Goal: Task Accomplishment & Management: Manage account settings

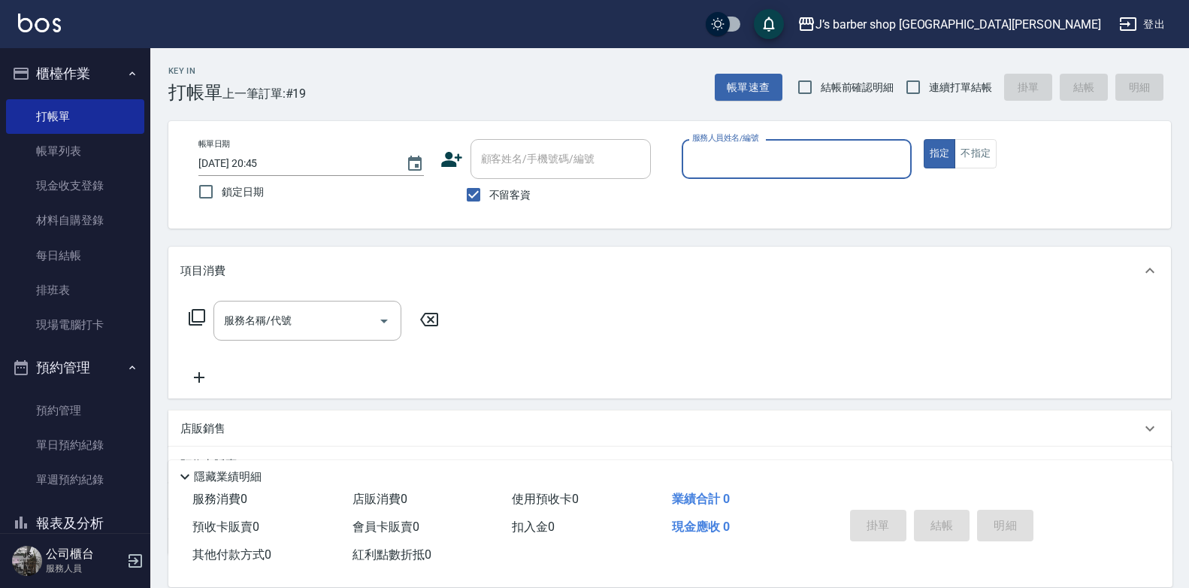
drag, startPoint x: 742, startPoint y: 177, endPoint x: 751, endPoint y: 177, distance: 9.0
click at [744, 177] on div "服務人員姓名/編號" at bounding box center [797, 159] width 230 height 40
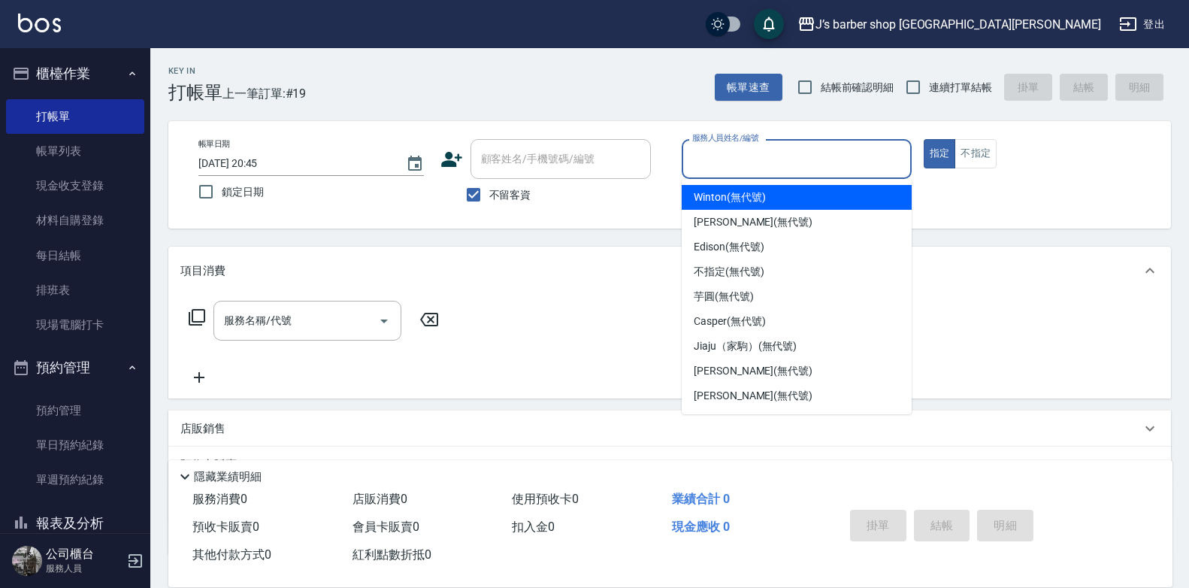
click at [757, 200] on span "Winton (無代號)" at bounding box center [729, 197] width 71 height 16
type input "Winton(無代號)"
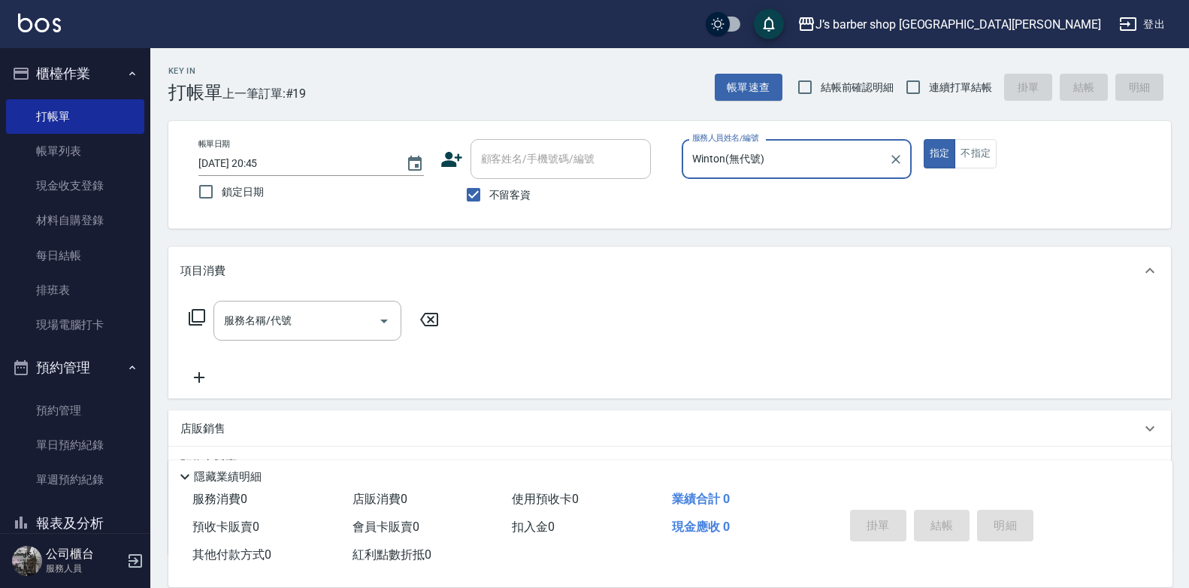
drag, startPoint x: 349, startPoint y: 295, endPoint x: 330, endPoint y: 322, distance: 33.4
click at [348, 296] on div "服務名稱/代號 服務名稱/代號" at bounding box center [669, 347] width 1003 height 104
click at [330, 322] on input "服務名稱/代號" at bounding box center [296, 320] width 152 height 26
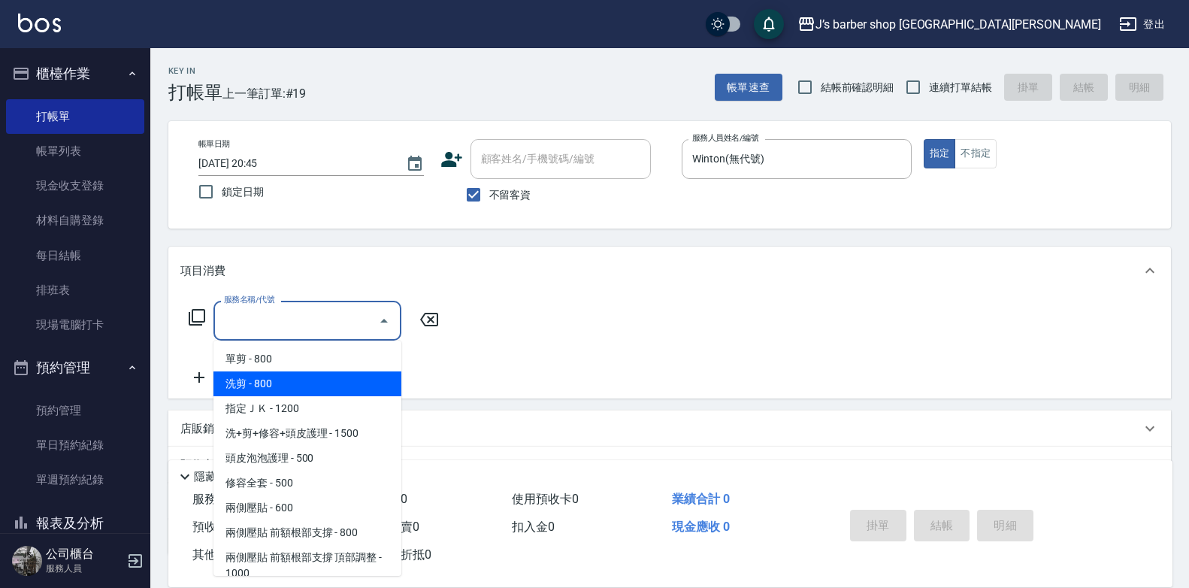
click at [313, 390] on span "洗剪 - 800" at bounding box center [307, 383] width 188 height 25
type input "洗剪(101)"
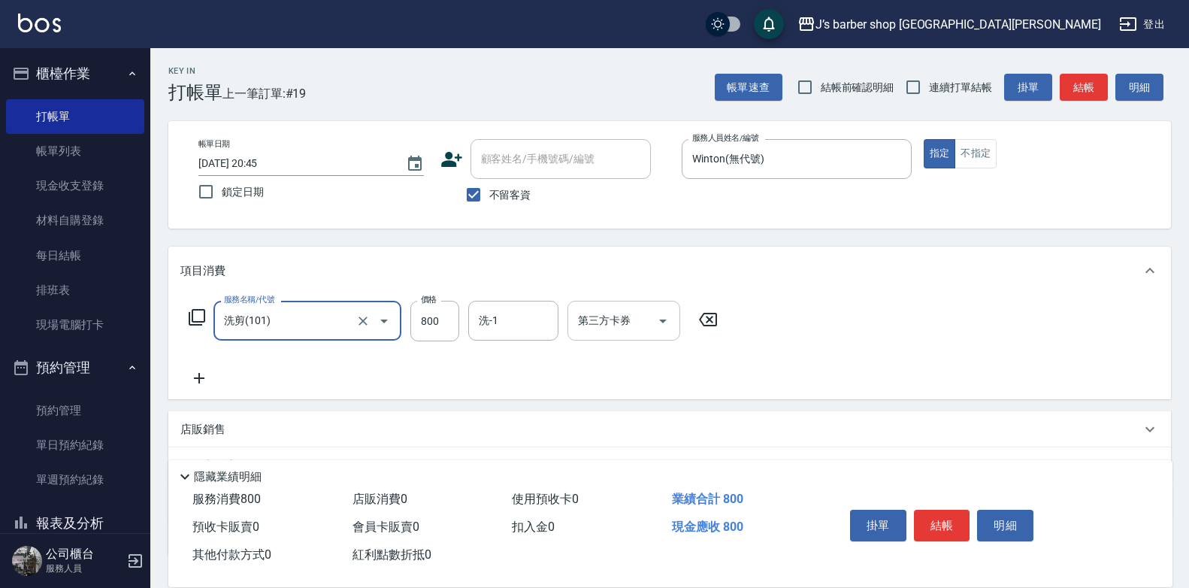
click at [500, 314] on input "洗-1" at bounding box center [513, 320] width 77 height 26
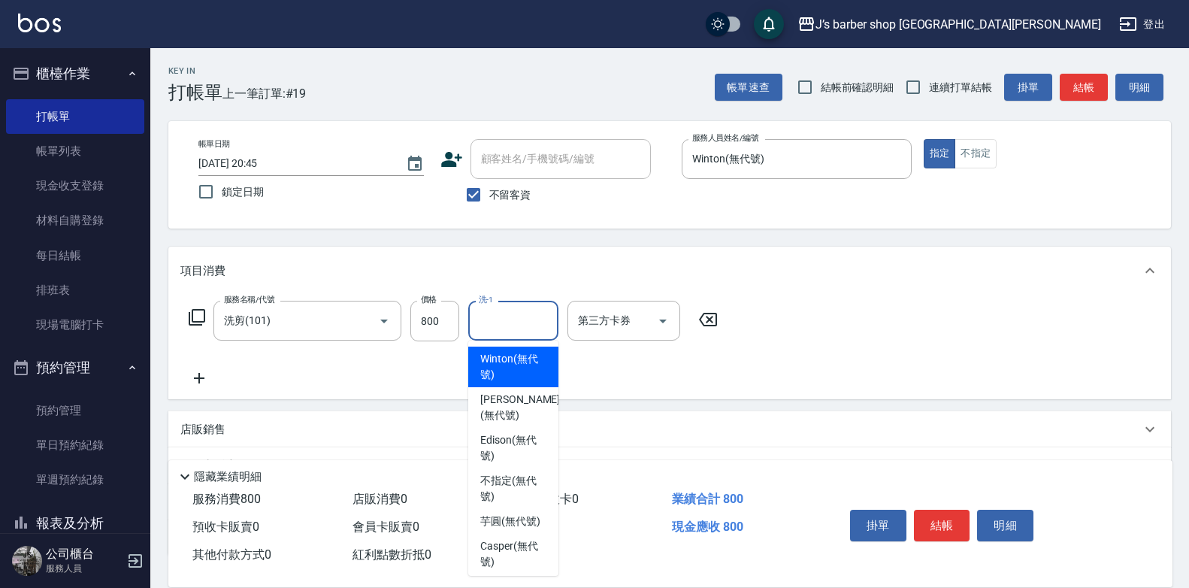
click at [517, 368] on span "Winton (無代號)" at bounding box center [513, 367] width 66 height 32
type input "Winton(無代號)"
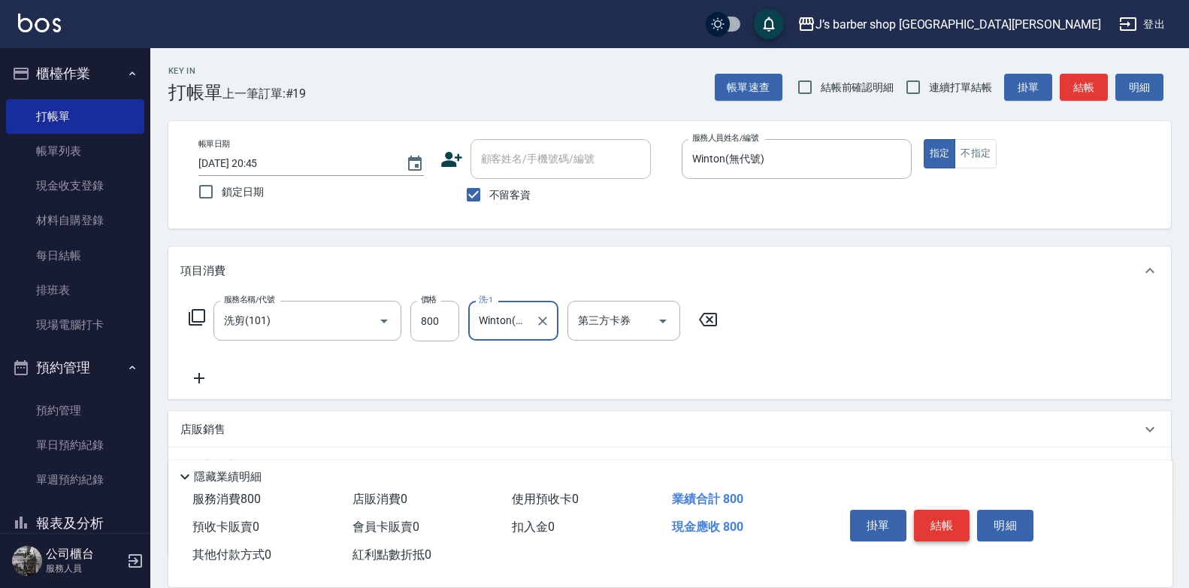
click at [936, 519] on button "結帳" at bounding box center [942, 526] width 56 height 32
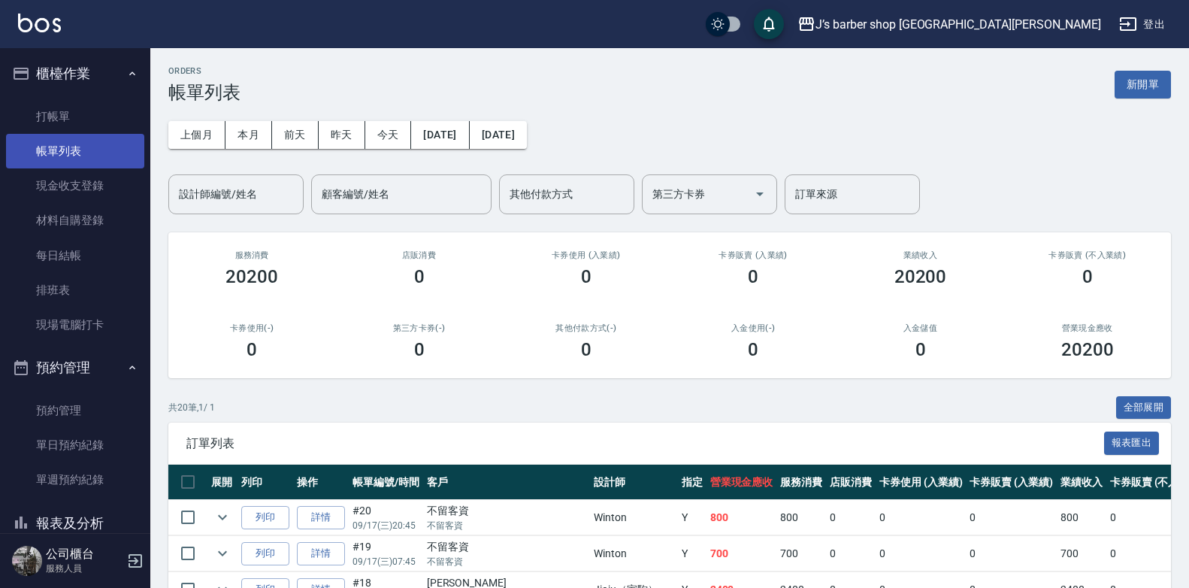
drag, startPoint x: 69, startPoint y: 148, endPoint x: 77, endPoint y: 153, distance: 9.4
click at [69, 148] on link "帳單列表" at bounding box center [75, 151] width 138 height 35
click at [378, 138] on button "今天" at bounding box center [388, 135] width 47 height 28
click at [222, 197] on input "設計師編號/姓名" at bounding box center [236, 194] width 122 height 26
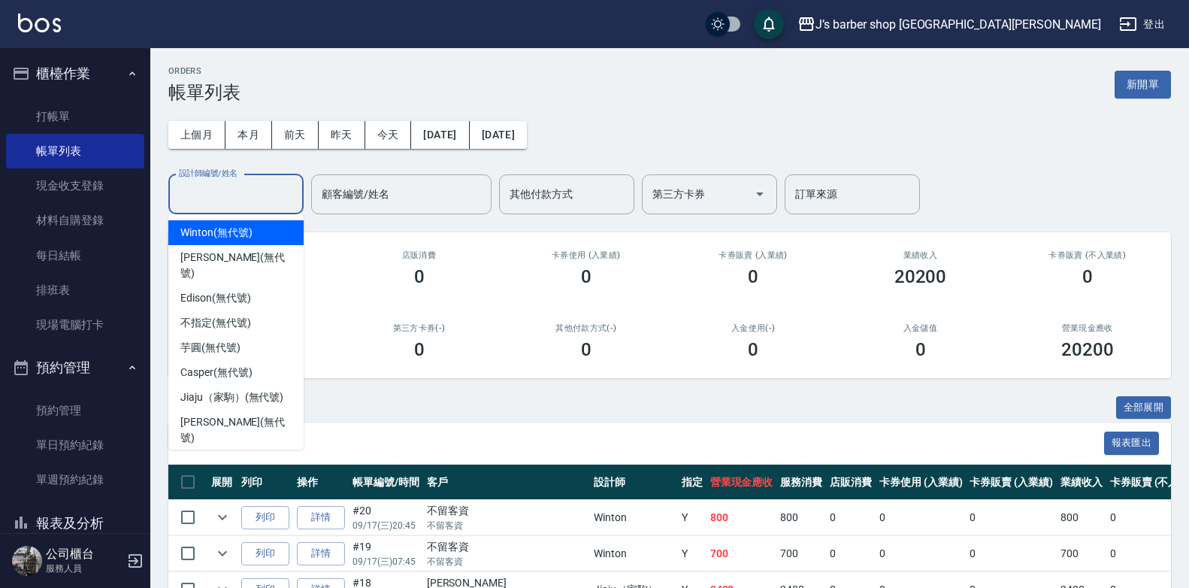
click at [266, 237] on div "Winton (無代號)" at bounding box center [235, 232] width 135 height 25
type input "Winton(無代號)"
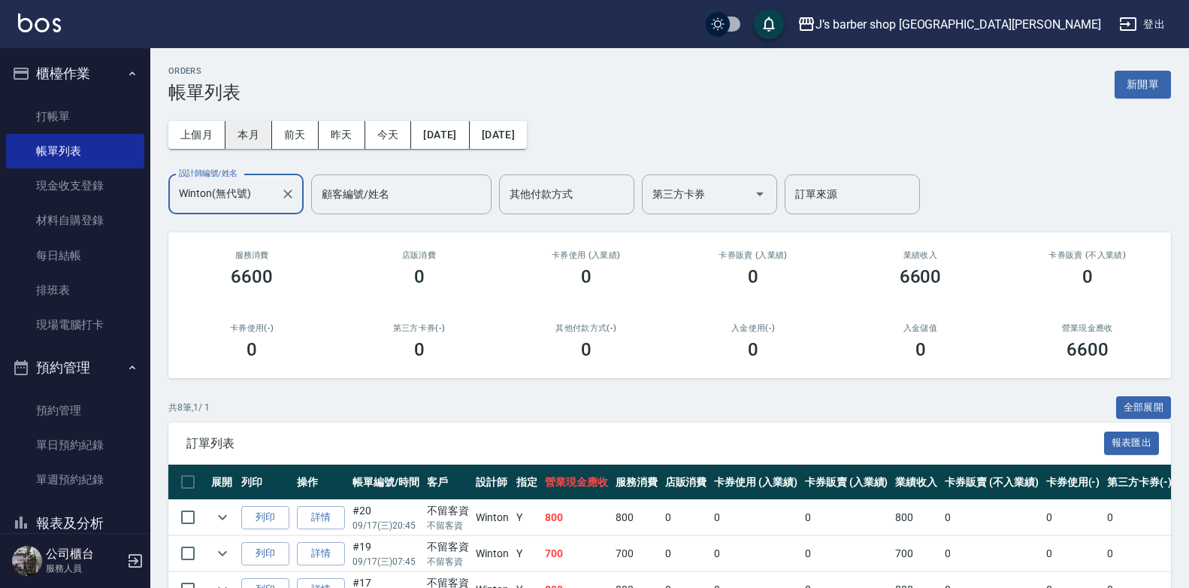
click at [255, 134] on button "本月" at bounding box center [248, 135] width 47 height 28
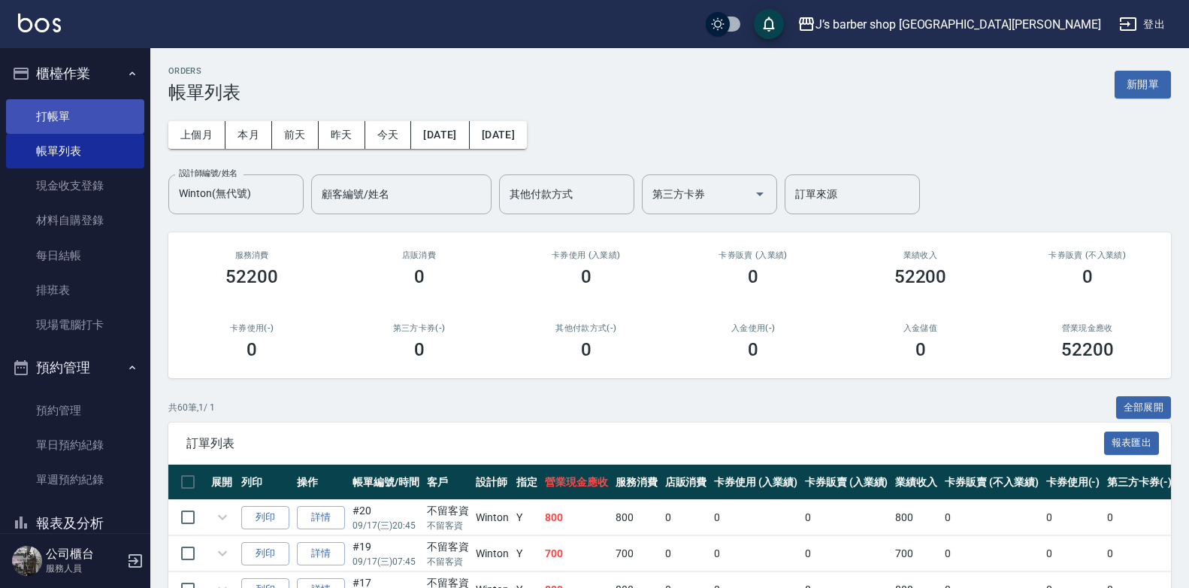
click at [65, 119] on link "打帳單" at bounding box center [75, 116] width 138 height 35
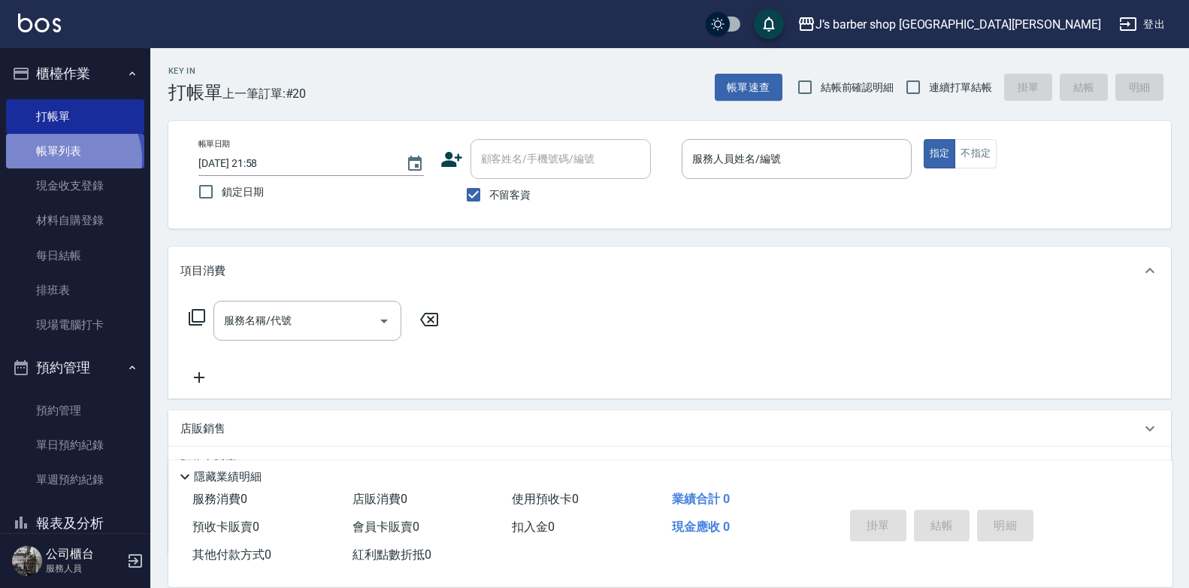
click at [68, 159] on link "帳單列表" at bounding box center [75, 151] width 138 height 35
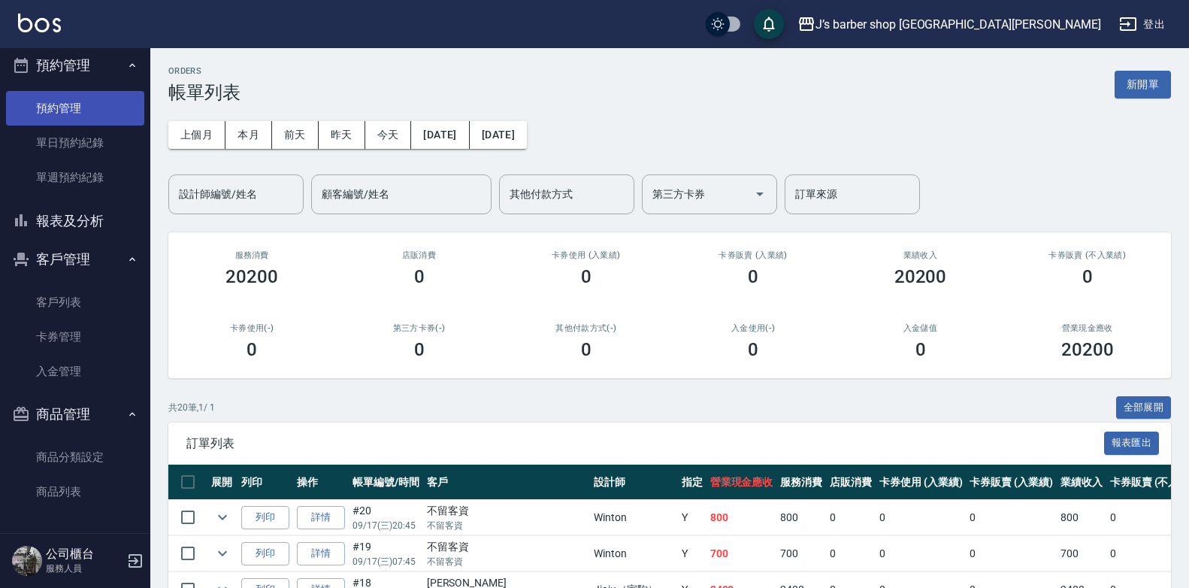
click at [78, 119] on link "預約管理" at bounding box center [75, 108] width 138 height 35
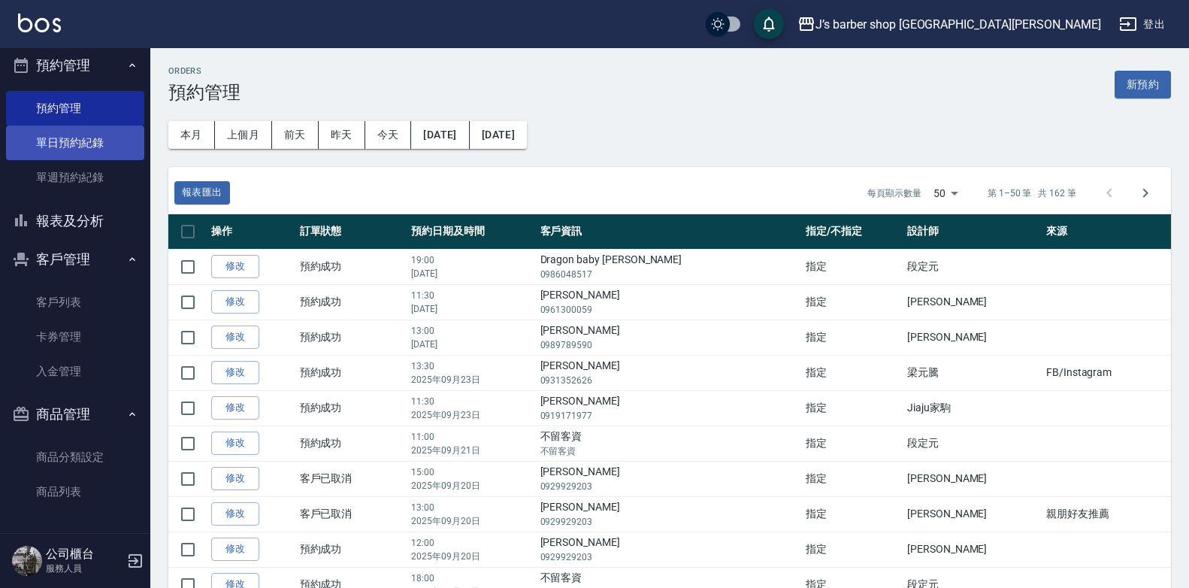
click at [128, 135] on link "單日預約紀錄" at bounding box center [75, 143] width 138 height 35
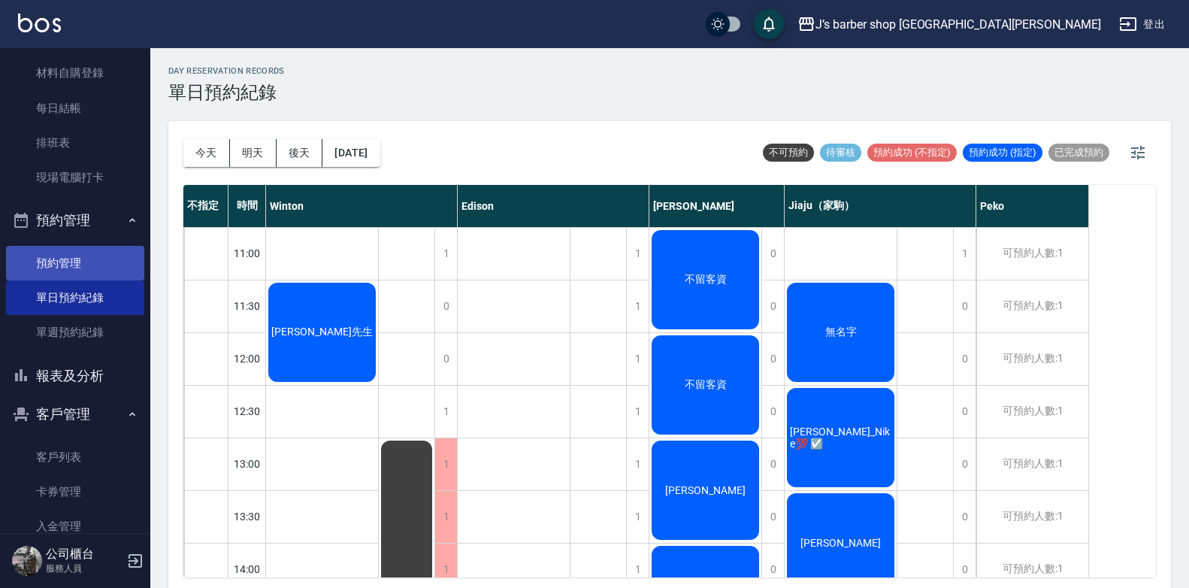
scroll to position [2, 0]
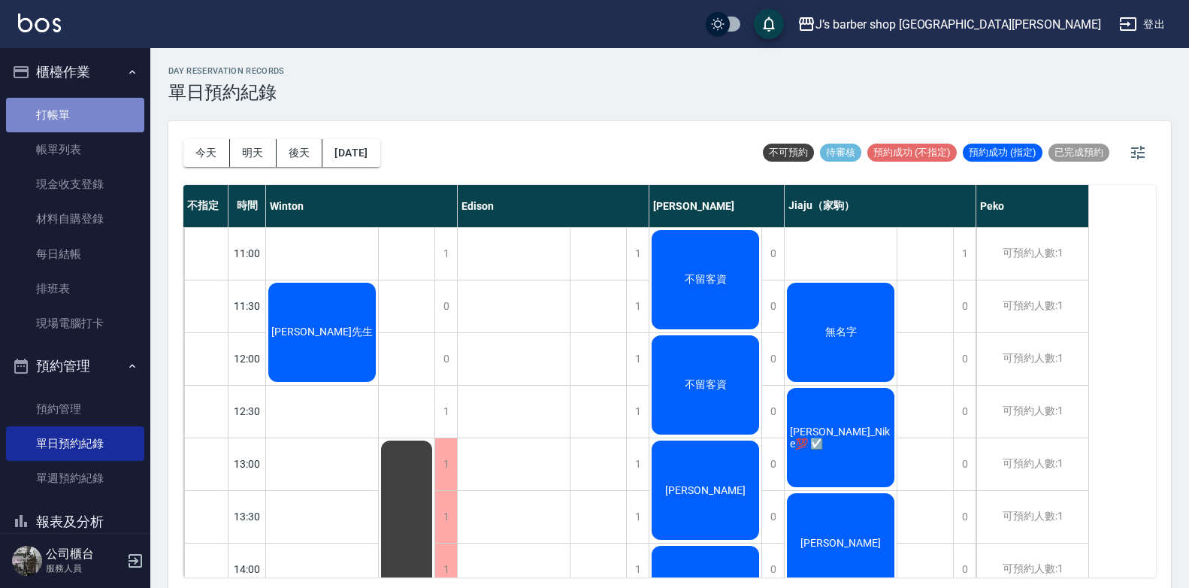
click at [89, 117] on link "打帳單" at bounding box center [75, 115] width 138 height 35
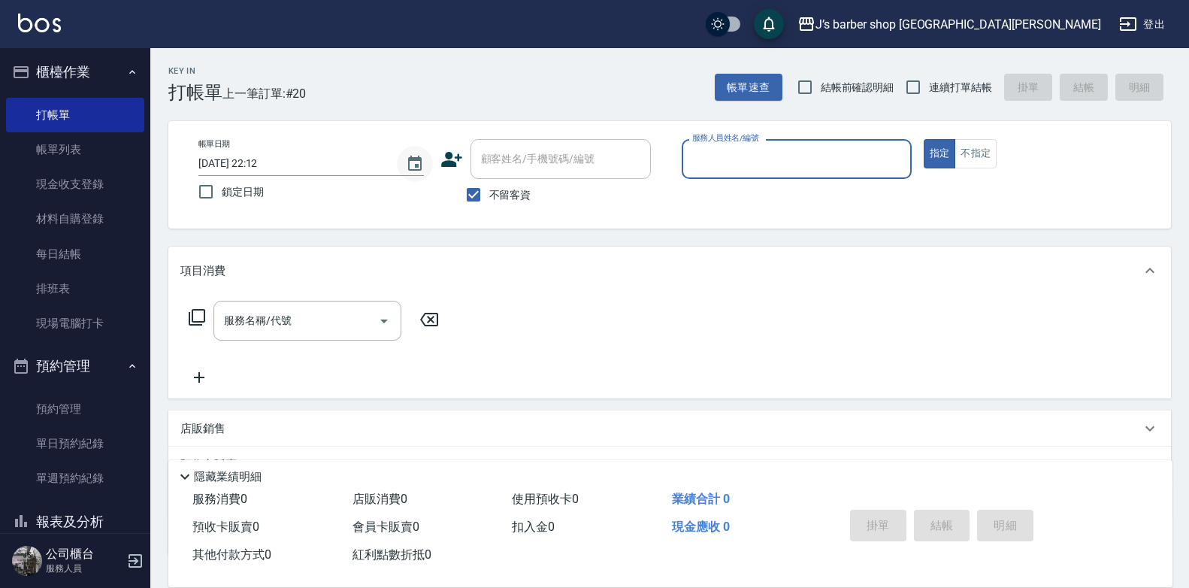
click at [413, 165] on icon "Choose date, selected date is 2025-09-17" at bounding box center [415, 164] width 18 height 18
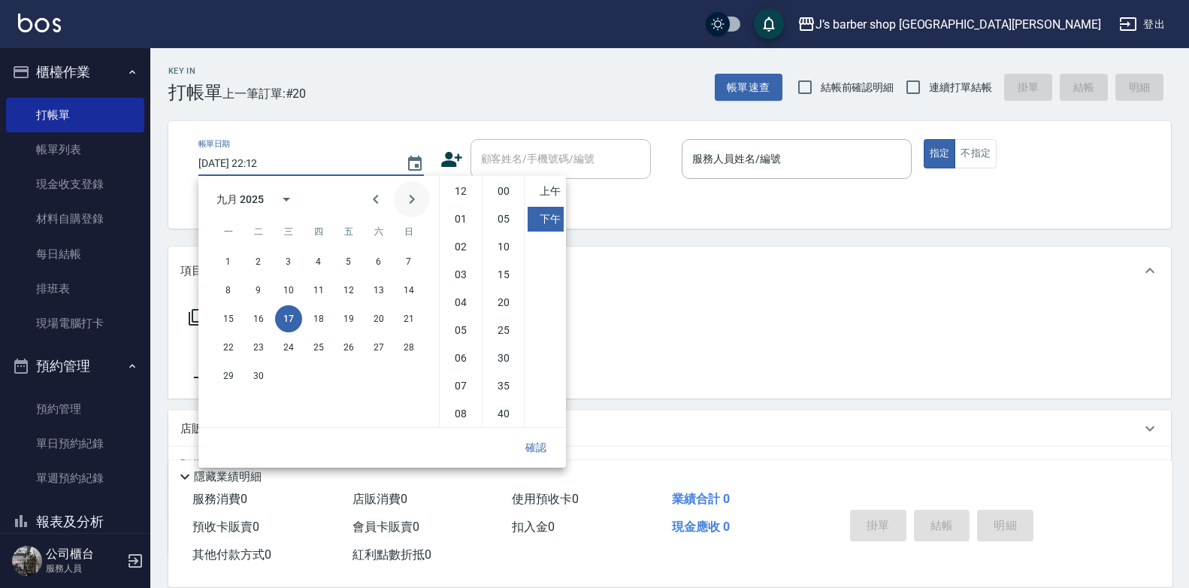
scroll to position [84, 0]
click at [457, 360] on li "09" at bounding box center [461, 357] width 36 height 25
click at [459, 337] on li "08" at bounding box center [461, 329] width 36 height 25
click at [499, 201] on li "00" at bounding box center [504, 191] width 36 height 25
type input "[DATE] 20:00"
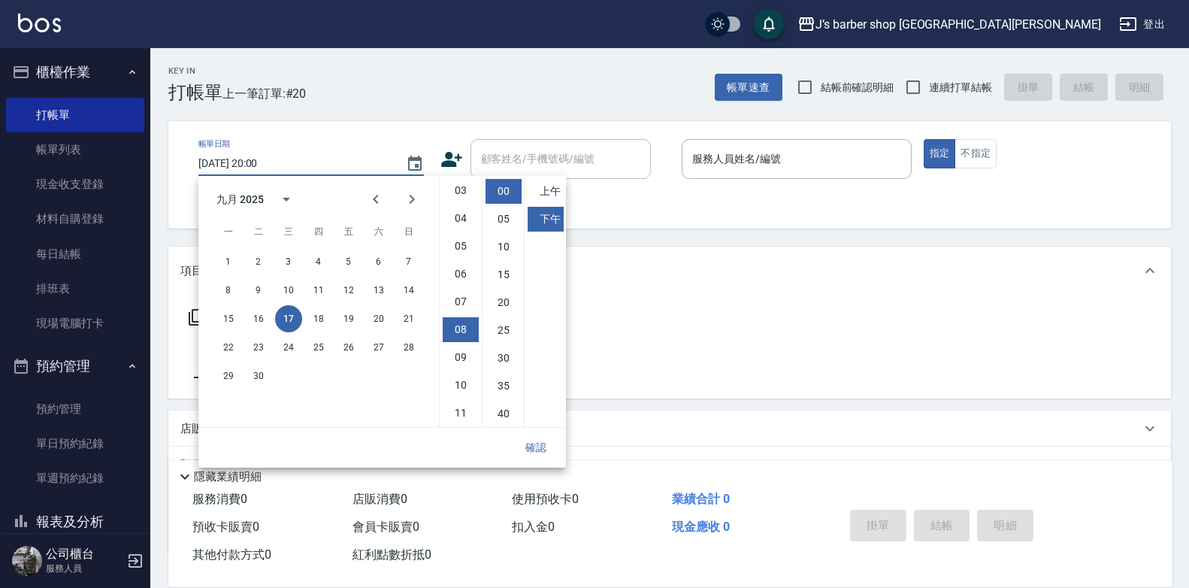
click at [532, 446] on button "確認" at bounding box center [536, 448] width 48 height 28
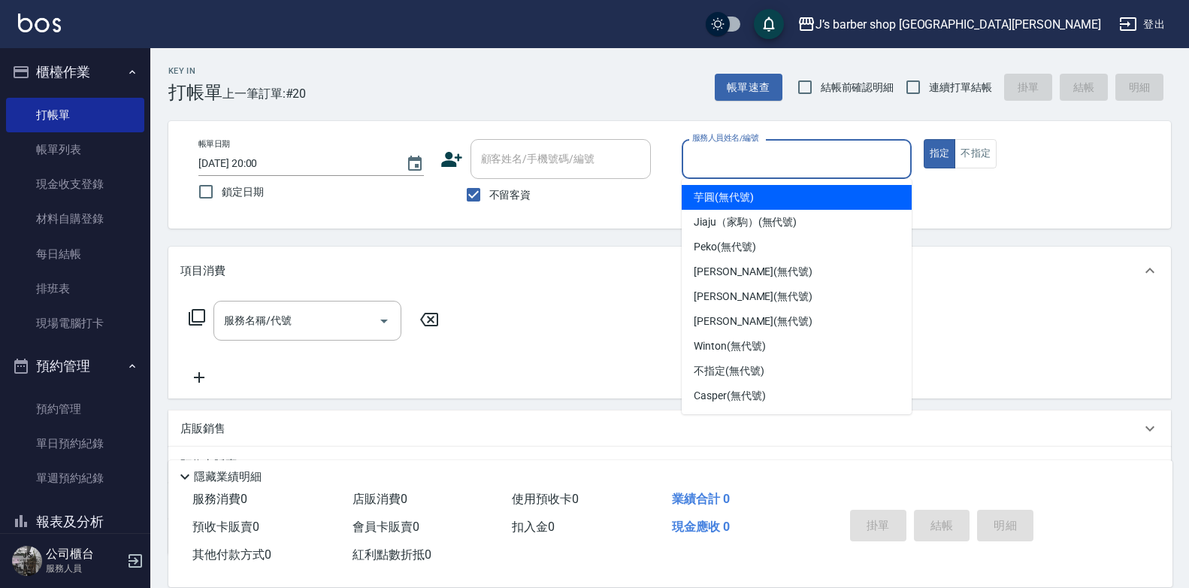
click at [716, 171] on input "服務人員姓名/編號" at bounding box center [796, 159] width 216 height 26
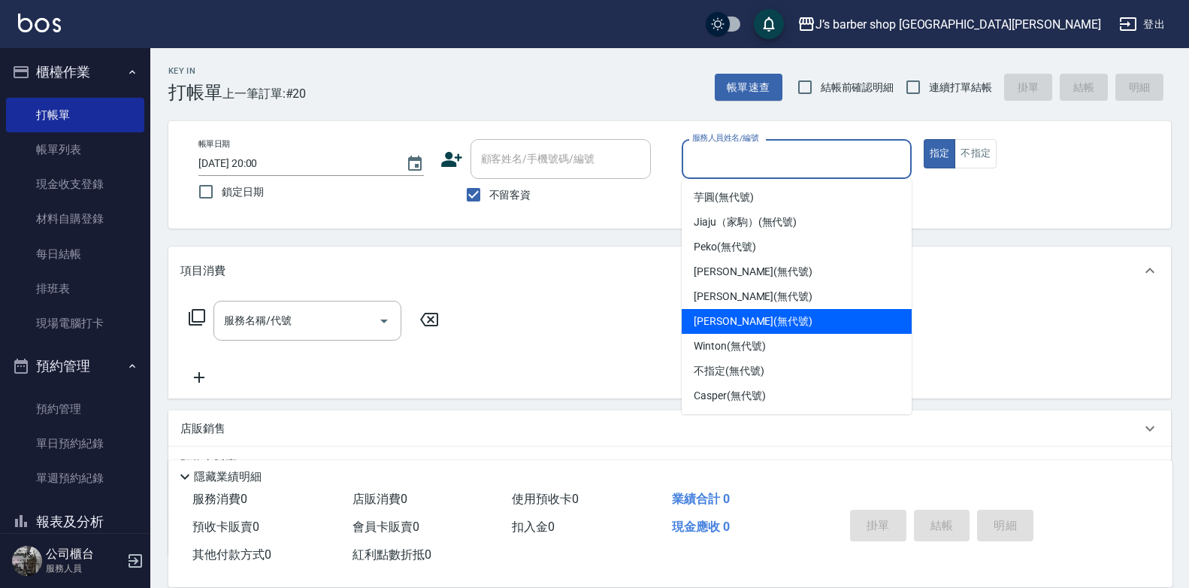
click at [721, 315] on span "[PERSON_NAME] (無代號)" at bounding box center [753, 321] width 119 height 16
type input "[PERSON_NAME](無代號)"
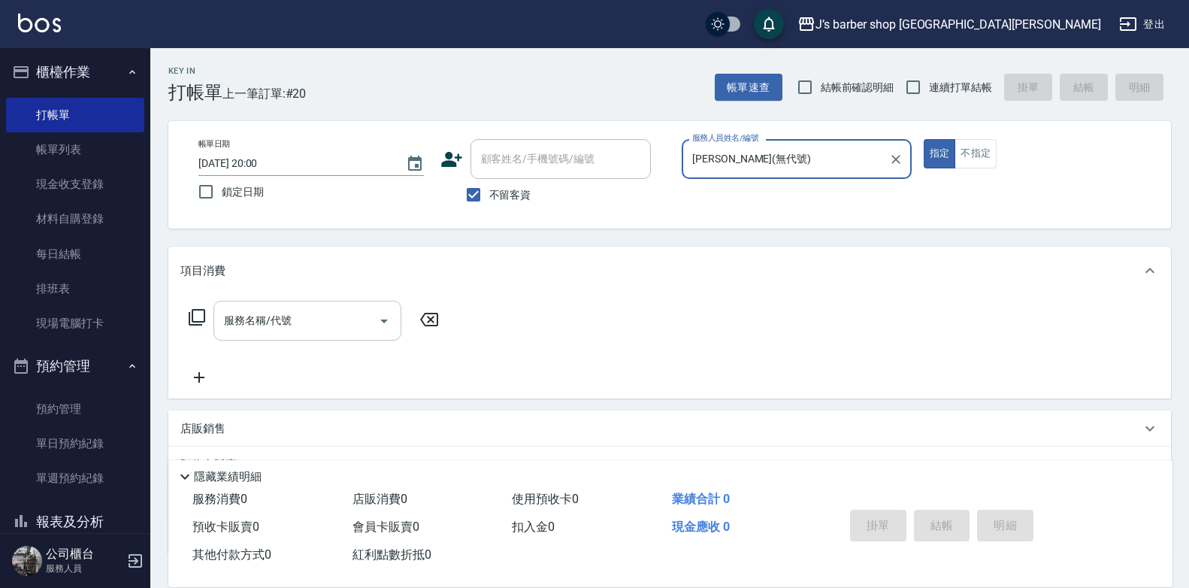
click at [368, 319] on input "服務名稱/代號" at bounding box center [296, 320] width 152 height 26
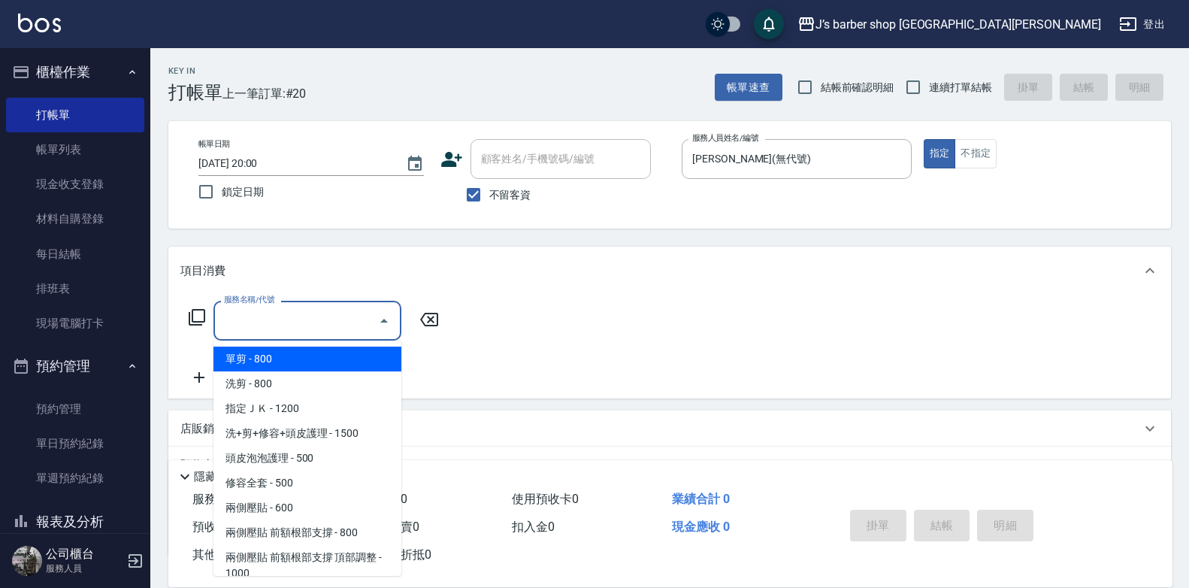
click at [323, 383] on span "洗剪 - 800" at bounding box center [307, 383] width 188 height 25
type input "洗剪(101)"
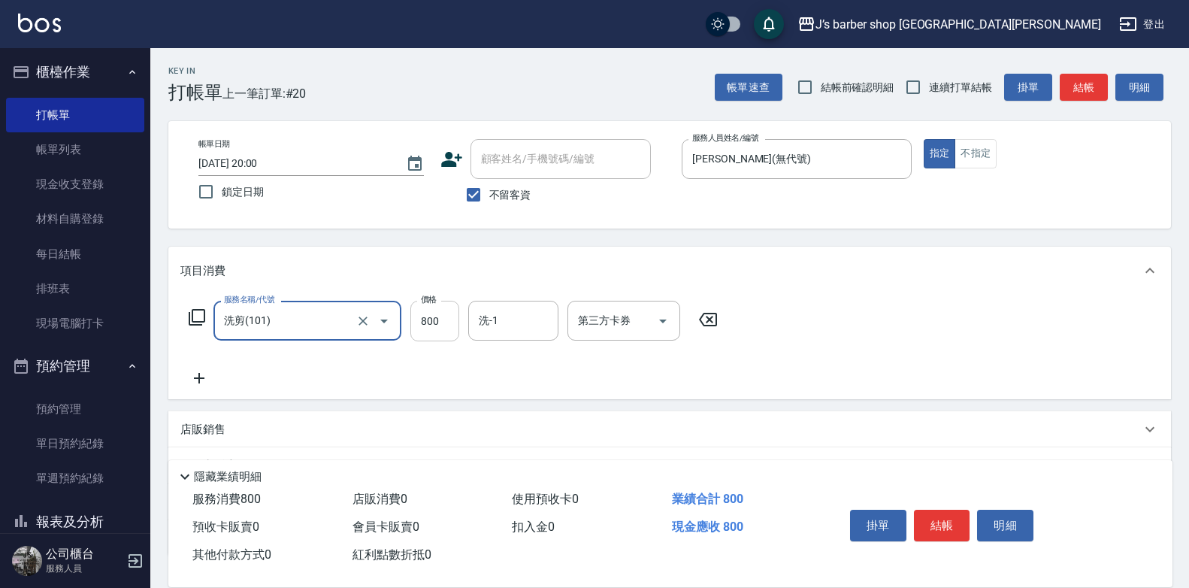
click at [445, 332] on input "800" at bounding box center [434, 321] width 49 height 41
type input "2000"
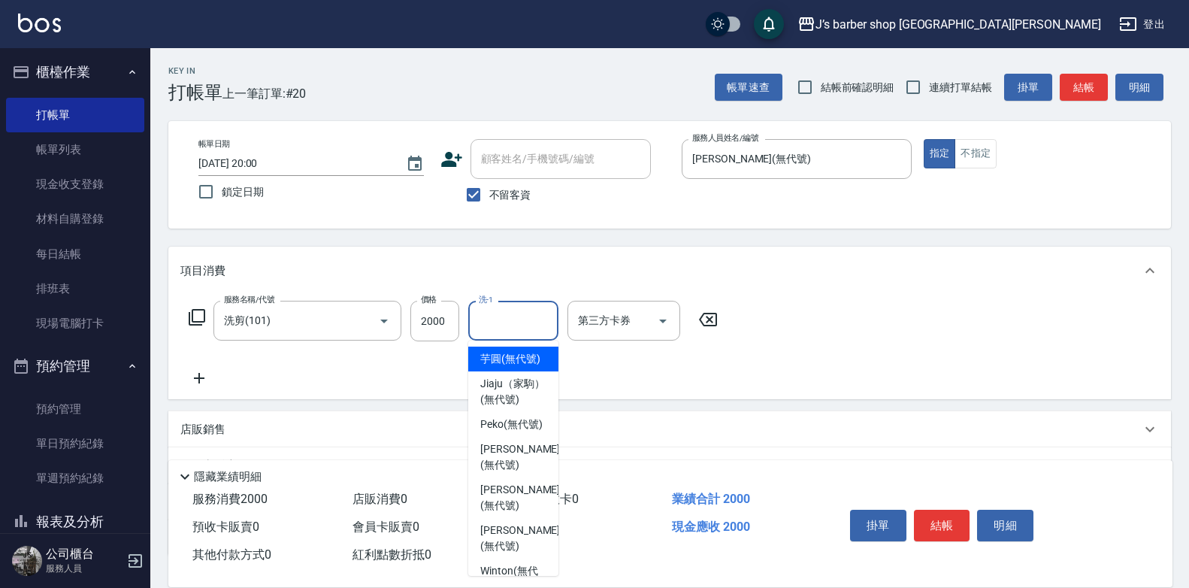
click at [537, 322] on input "洗-1" at bounding box center [513, 320] width 77 height 26
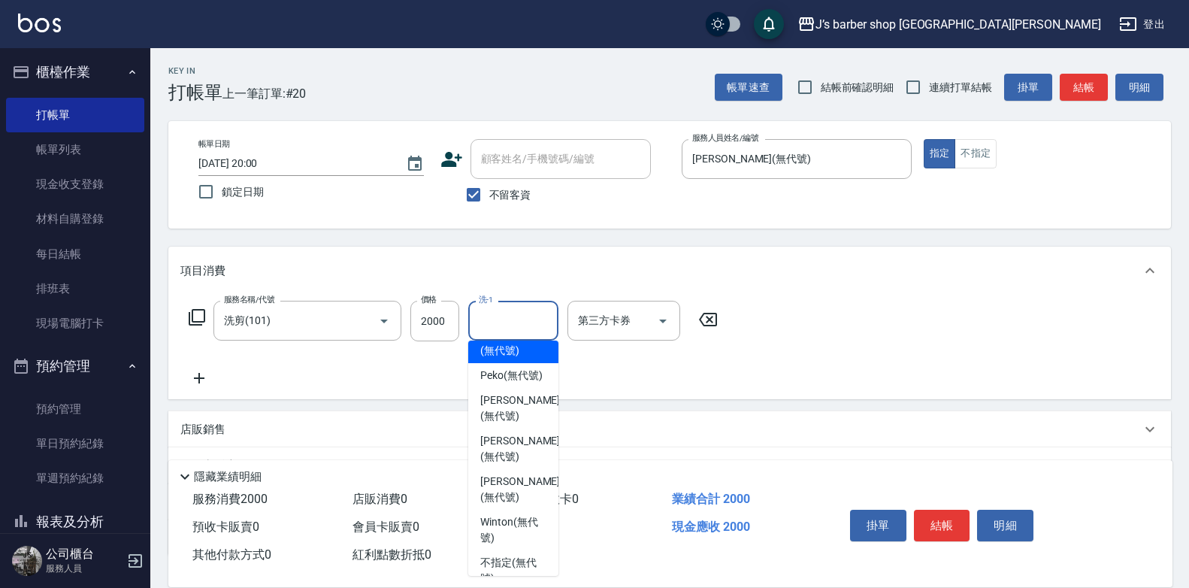
scroll to position [75, 0]
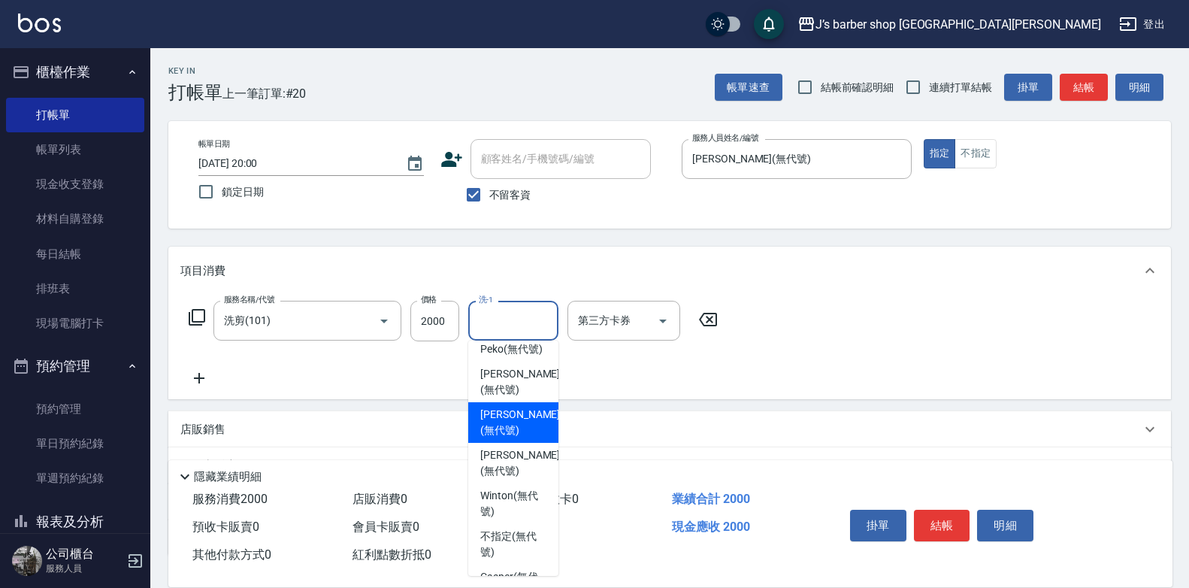
click at [510, 479] on span "[PERSON_NAME] (無代號)" at bounding box center [520, 463] width 80 height 32
type input "[PERSON_NAME](無代號)"
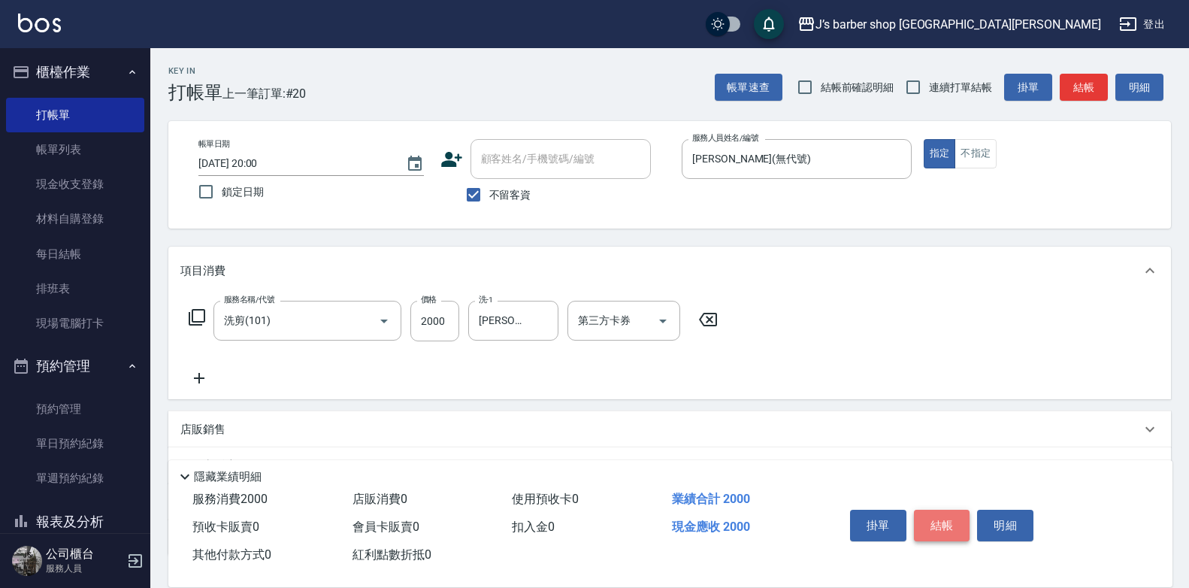
click at [940, 517] on button "結帳" at bounding box center [942, 526] width 56 height 32
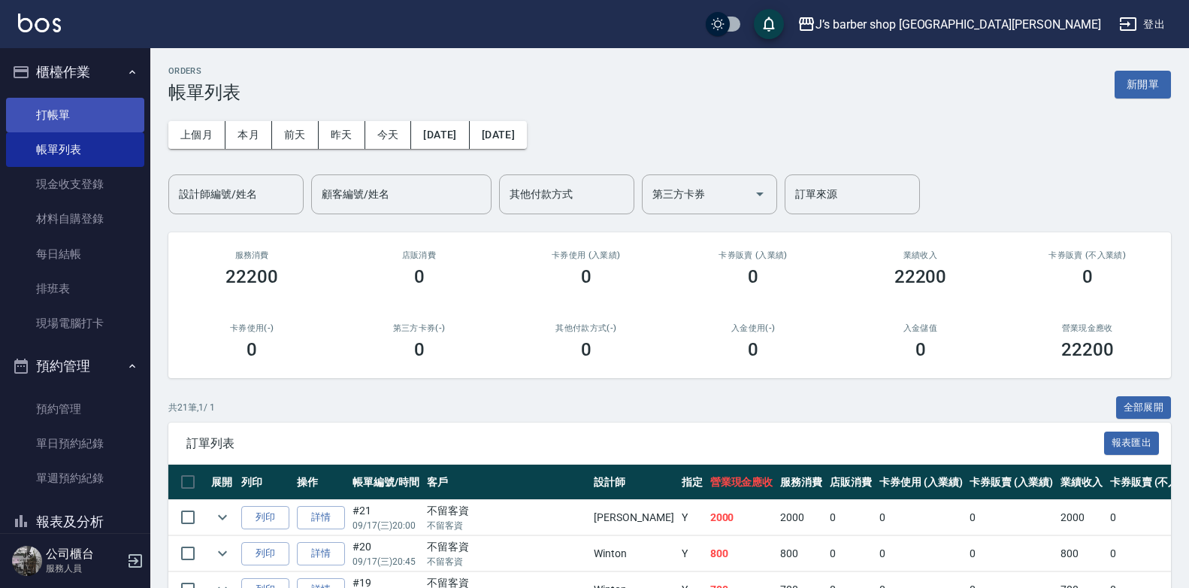
click at [85, 121] on link "打帳單" at bounding box center [75, 115] width 138 height 35
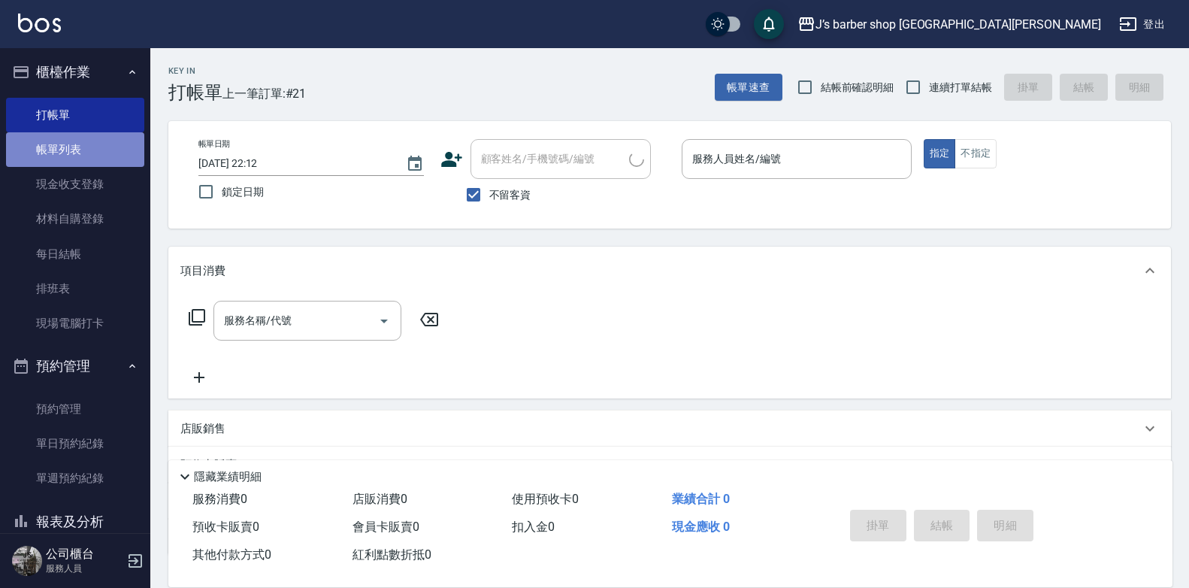
click at [78, 149] on link "帳單列表" at bounding box center [75, 149] width 138 height 35
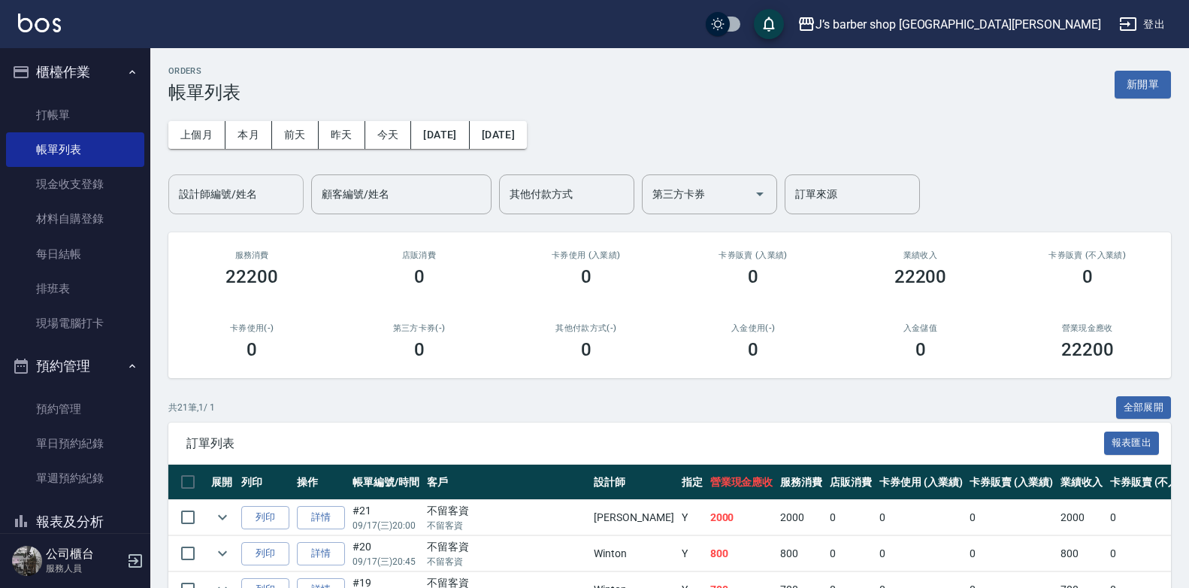
click at [302, 195] on div "設計師編號/姓名" at bounding box center [235, 194] width 135 height 40
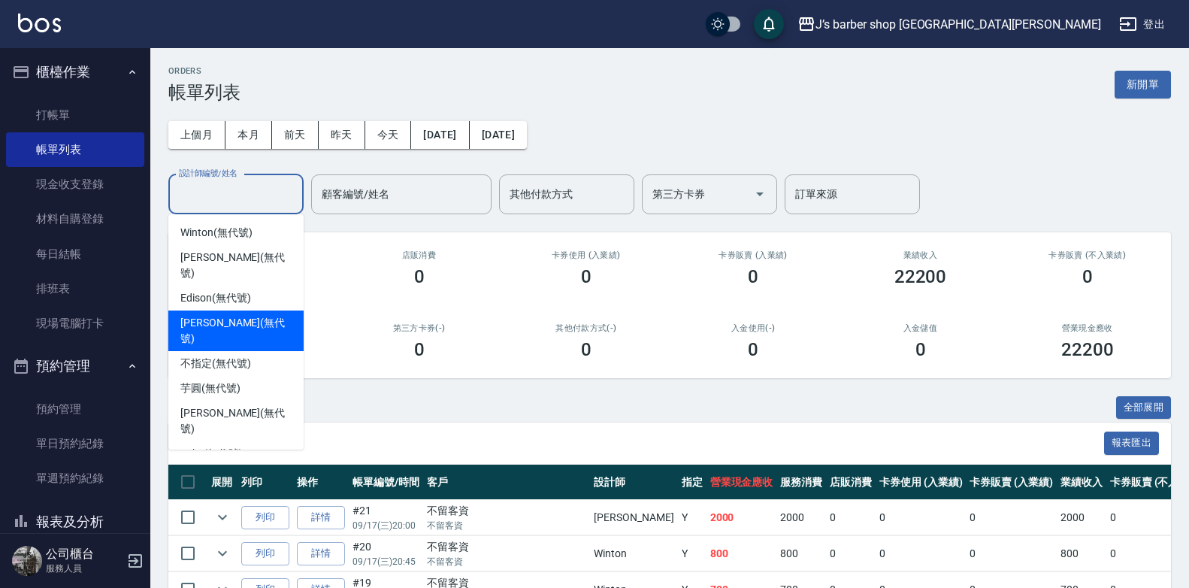
click at [246, 315] on span "[PERSON_NAME] (無代號)" at bounding box center [235, 331] width 111 height 32
type input "[PERSON_NAME](無代號)"
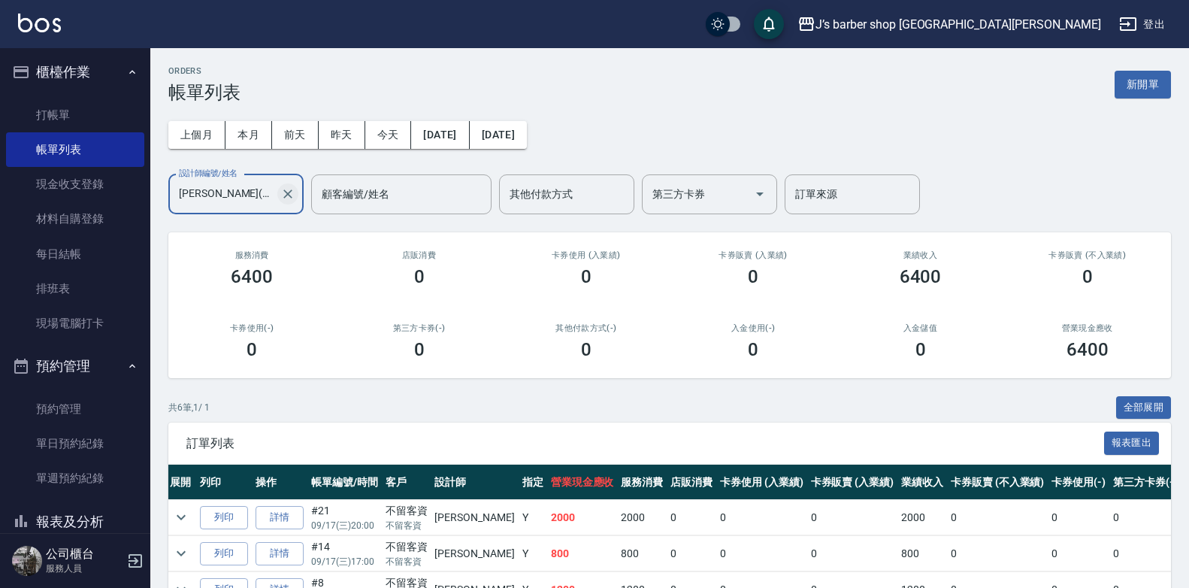
click at [295, 199] on icon "Clear" at bounding box center [287, 193] width 15 height 15
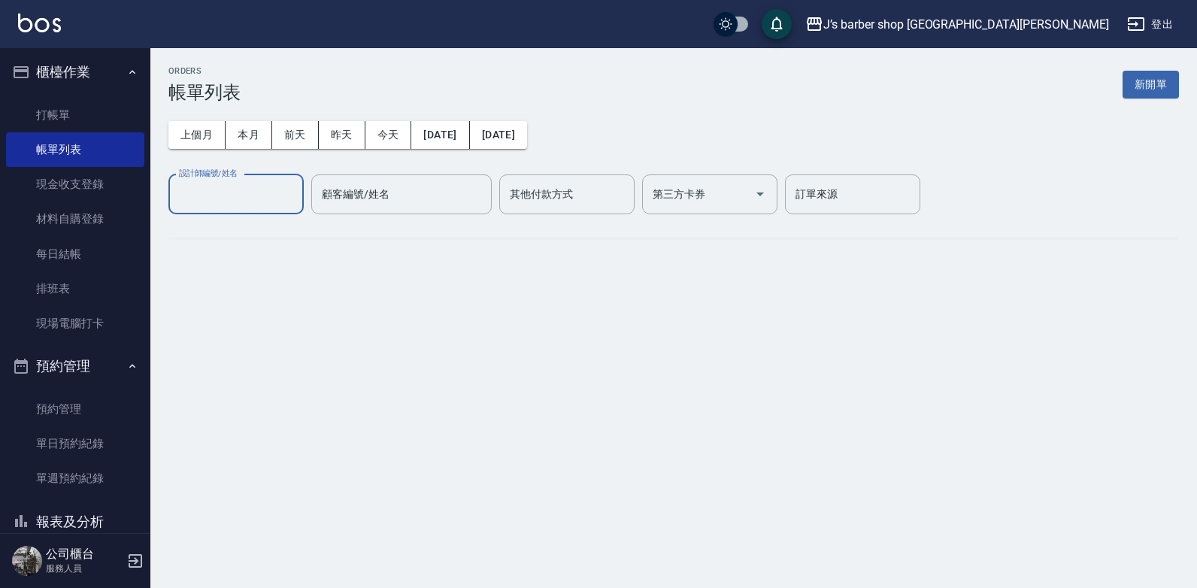
click at [279, 198] on input "設計師編號/姓名" at bounding box center [236, 194] width 122 height 26
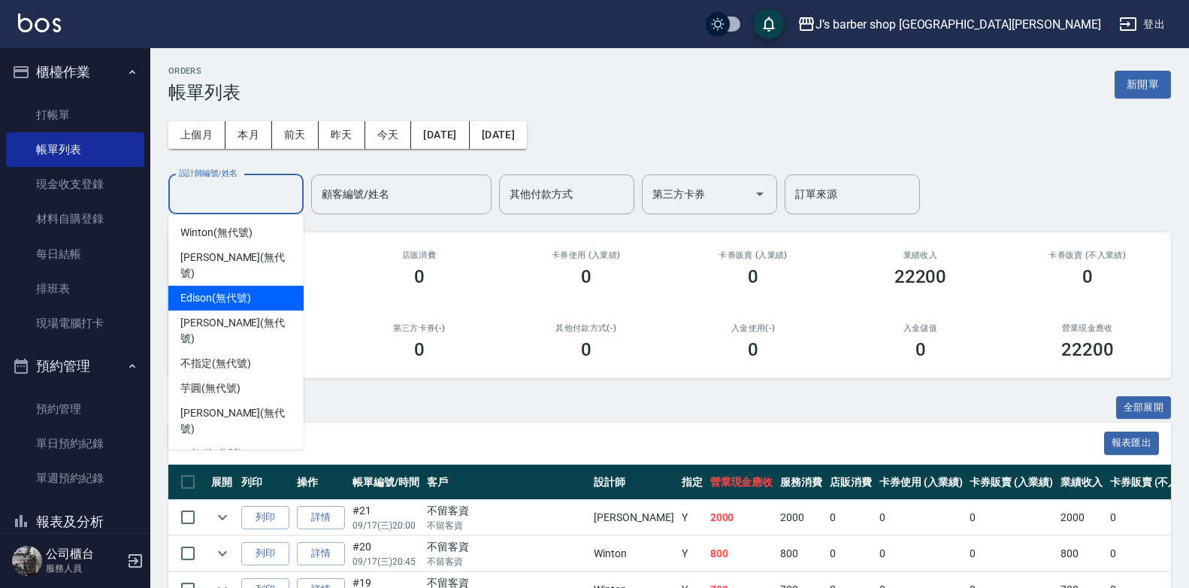
click at [234, 290] on span "Edison (無代號)" at bounding box center [215, 298] width 70 height 16
type input "Edison(無代號)"
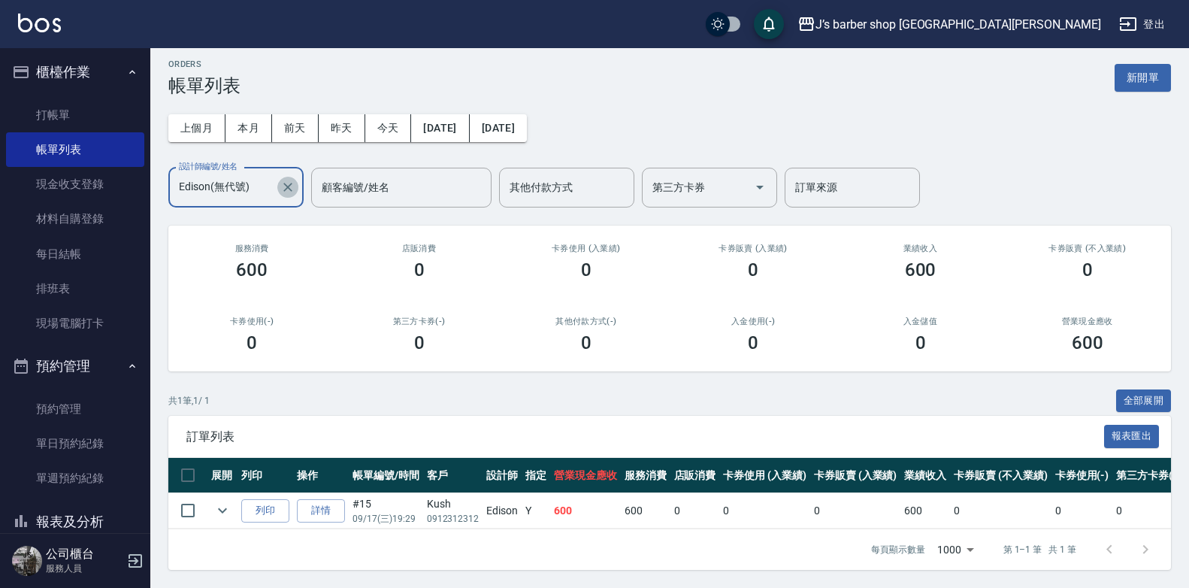
click at [286, 180] on icon "Clear" at bounding box center [287, 187] width 15 height 15
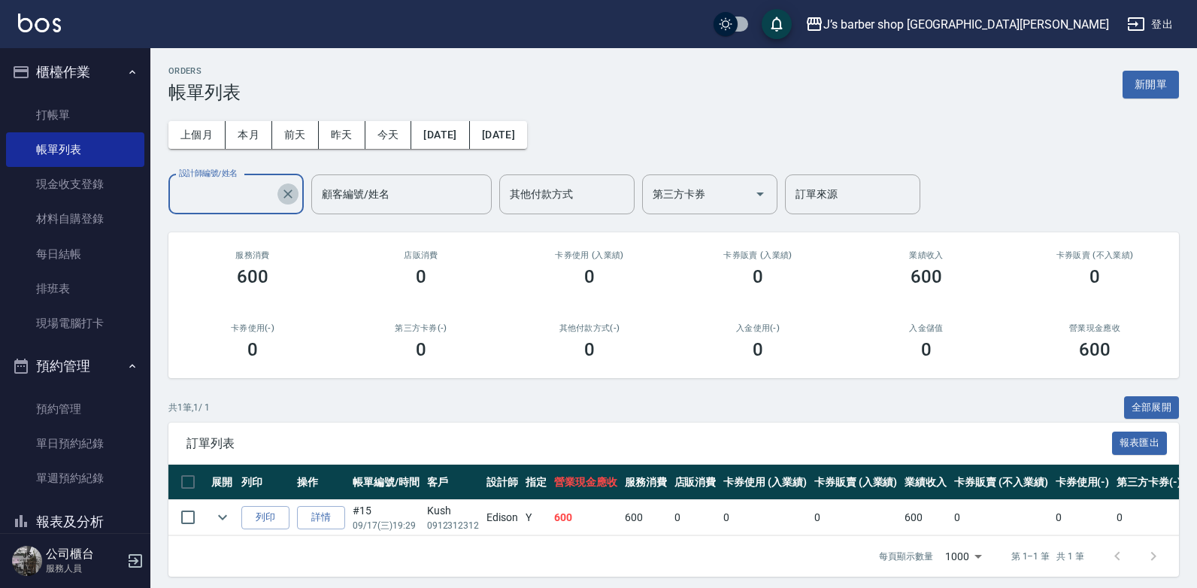
click at [230, 183] on input "設計師編號/姓名" at bounding box center [224, 194] width 99 height 26
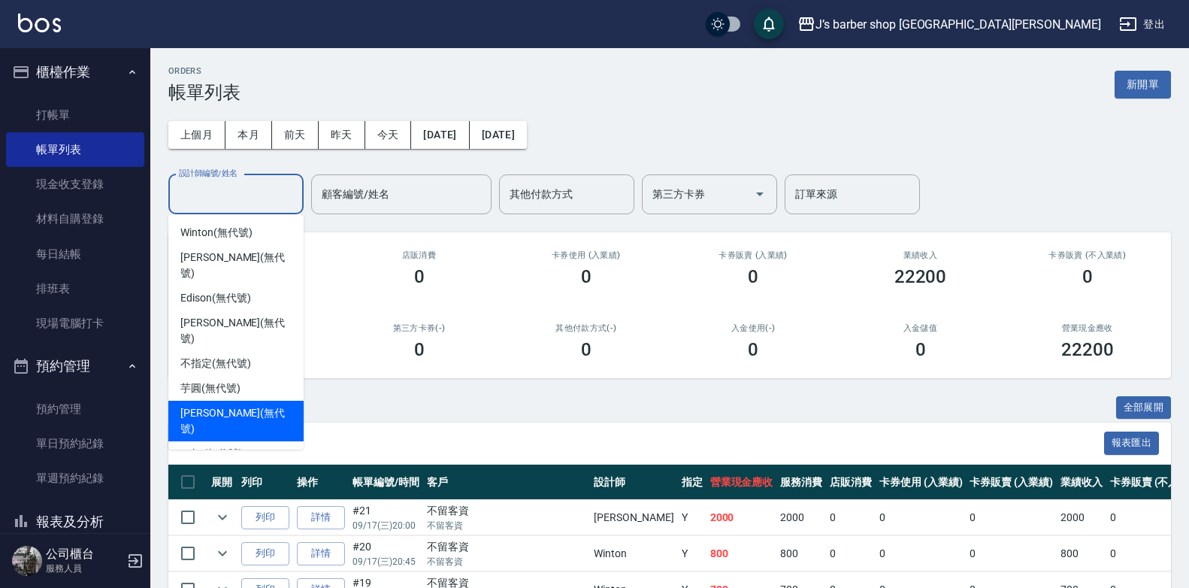
scroll to position [25, 0]
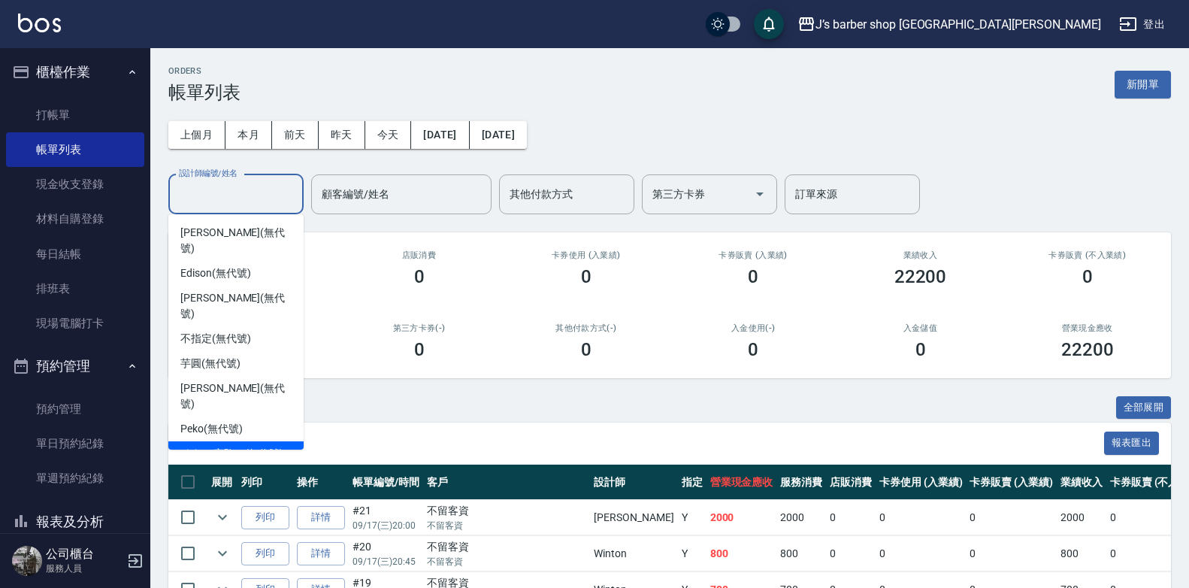
click at [207, 446] on span "Jiaju（家駒） (無代號)" at bounding box center [231, 454] width 103 height 16
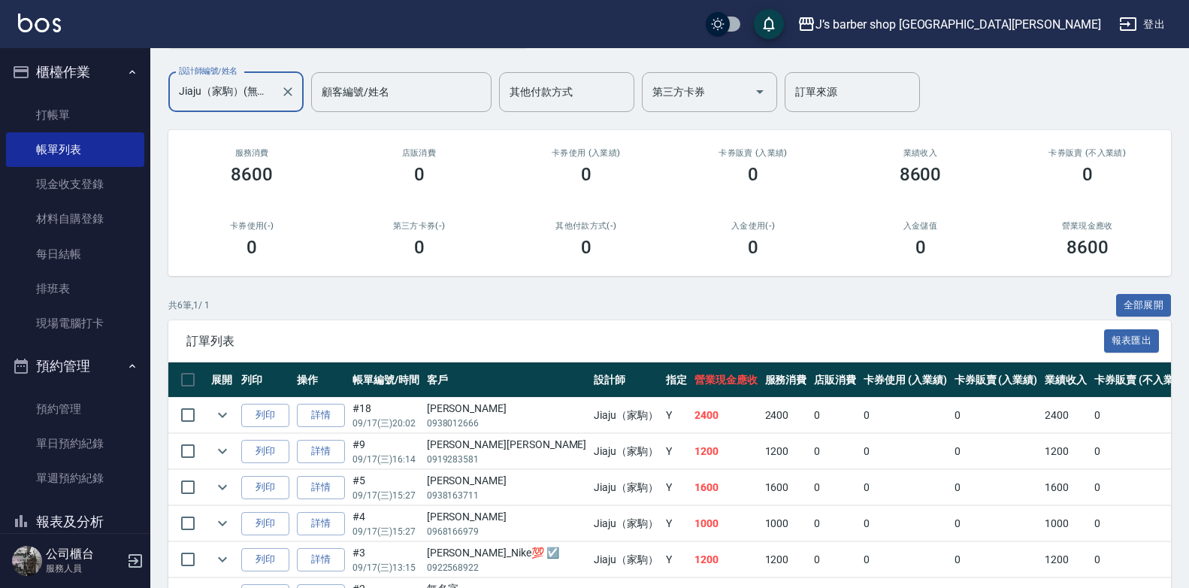
scroll to position [0, 0]
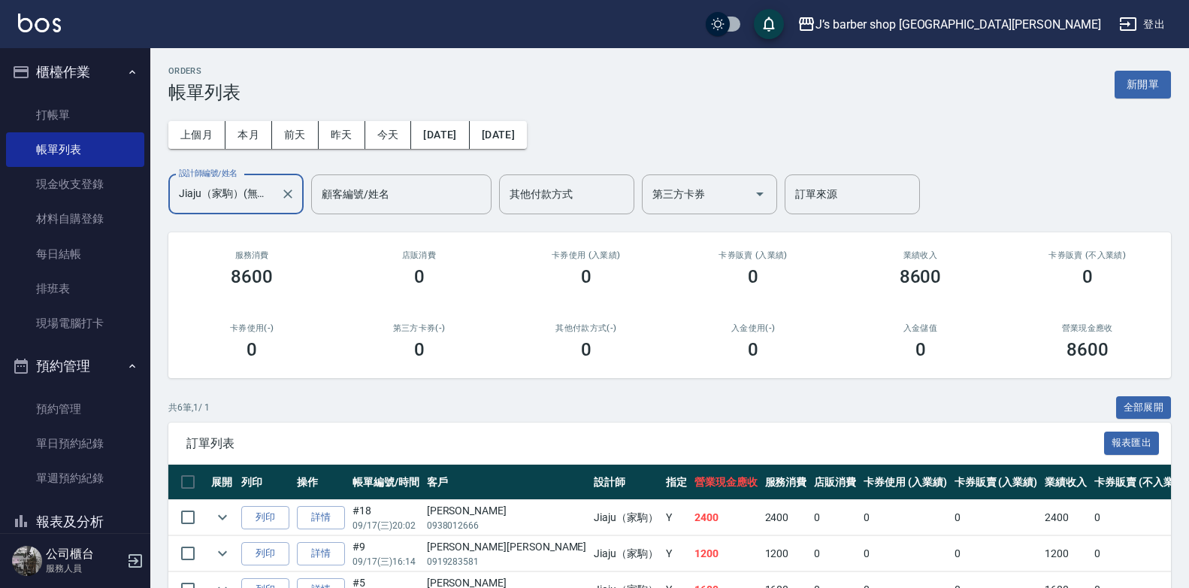
drag, startPoint x: 250, startPoint y: 192, endPoint x: 258, endPoint y: 207, distance: 16.8
click at [250, 191] on input "Jiaju（家駒）(無代號)" at bounding box center [224, 194] width 99 height 26
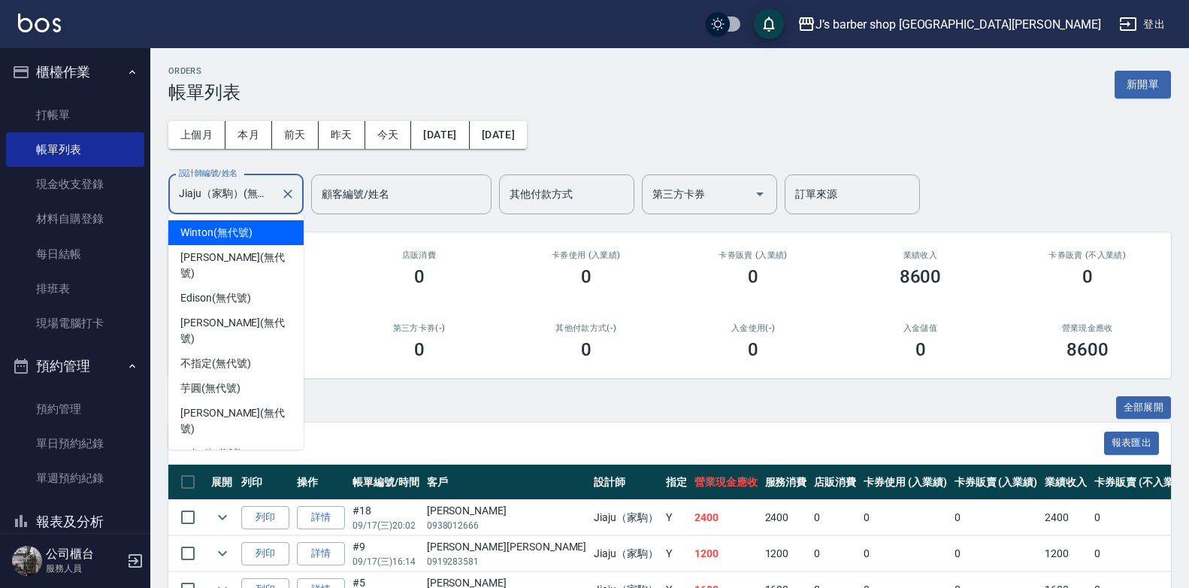
click at [207, 232] on span "Winton (無代號)" at bounding box center [215, 233] width 71 height 16
type input "Winton(無代號)"
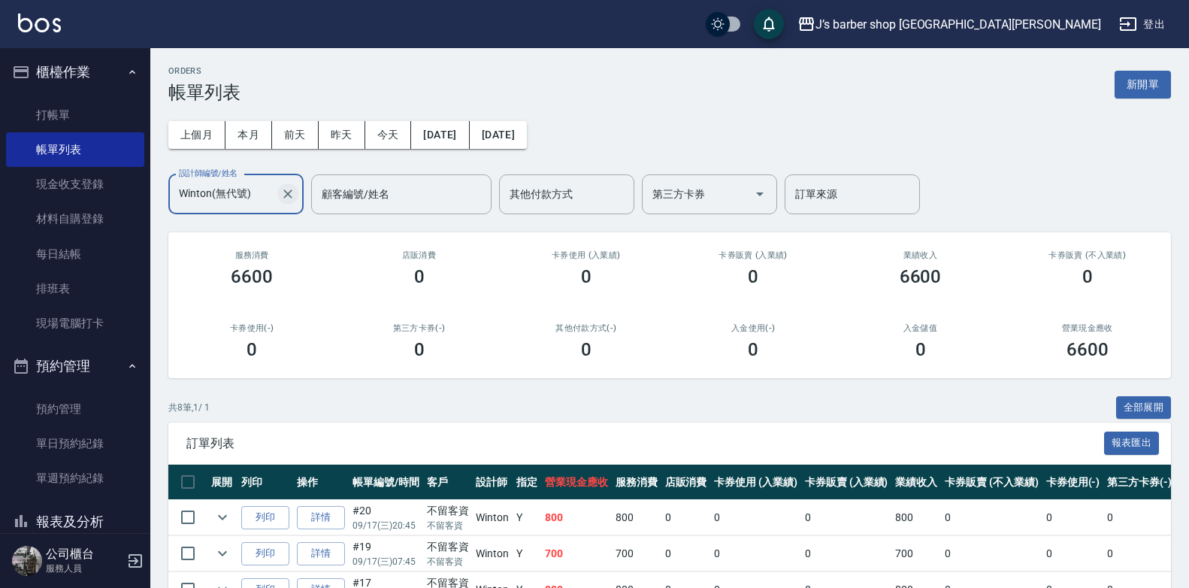
click at [278, 193] on button "Clear" at bounding box center [287, 193] width 21 height 21
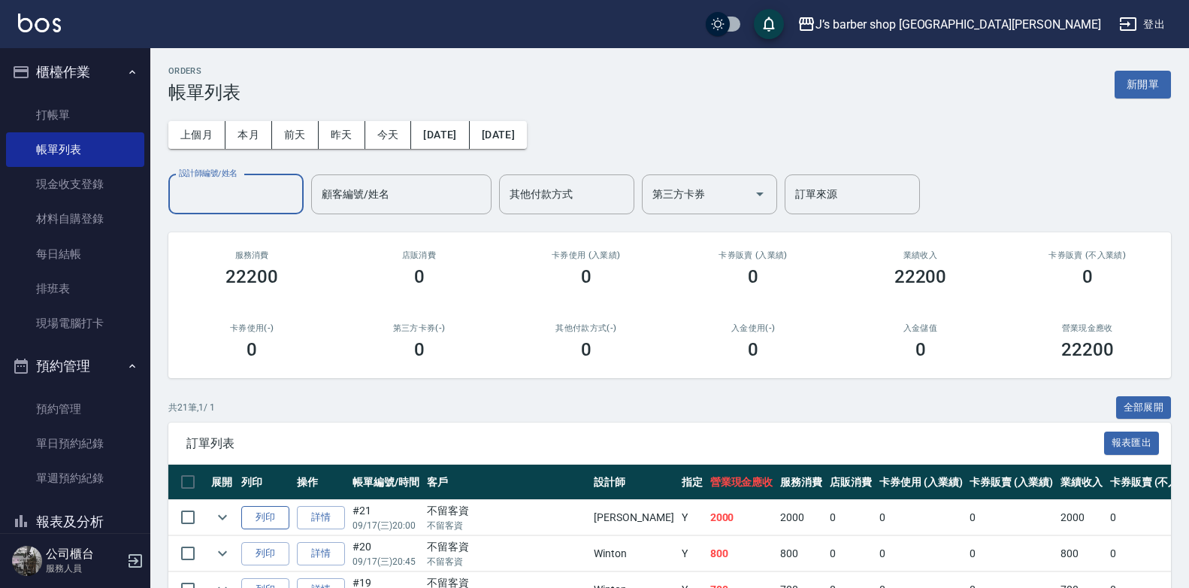
scroll to position [225, 0]
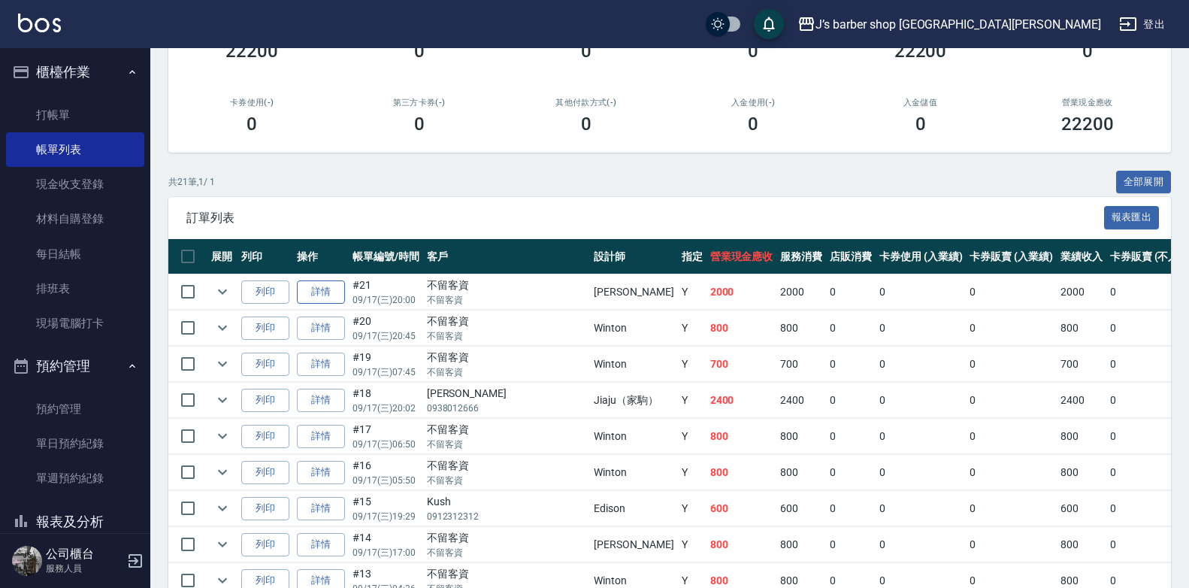
click at [338, 297] on link "詳情" at bounding box center [321, 291] width 48 height 23
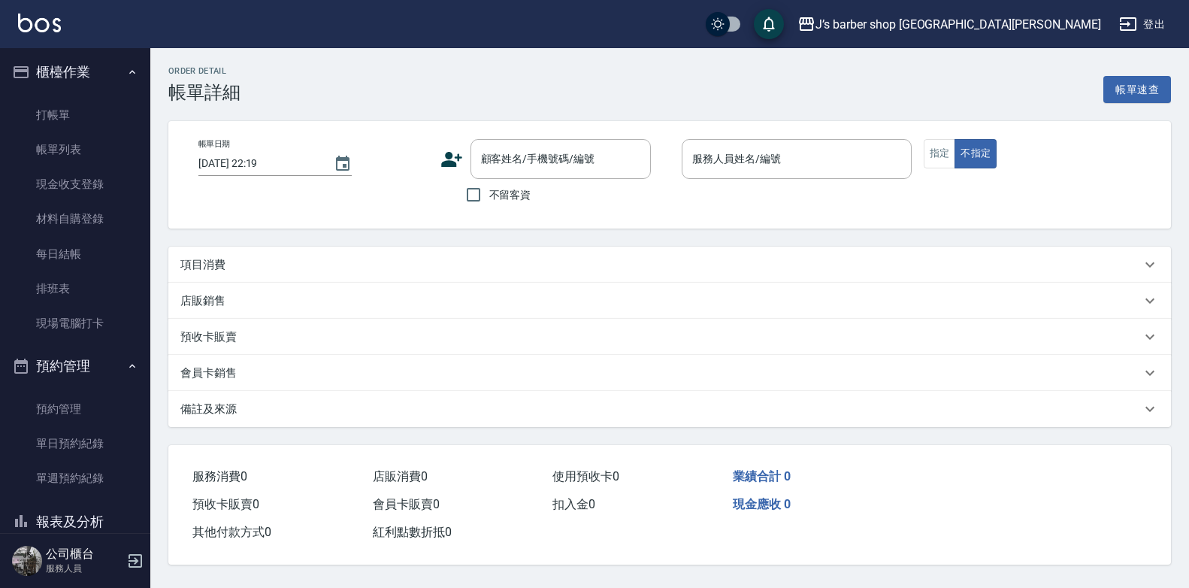
type input "[DATE] 20:00"
checkbox input "true"
type input "[PERSON_NAME](無代號)"
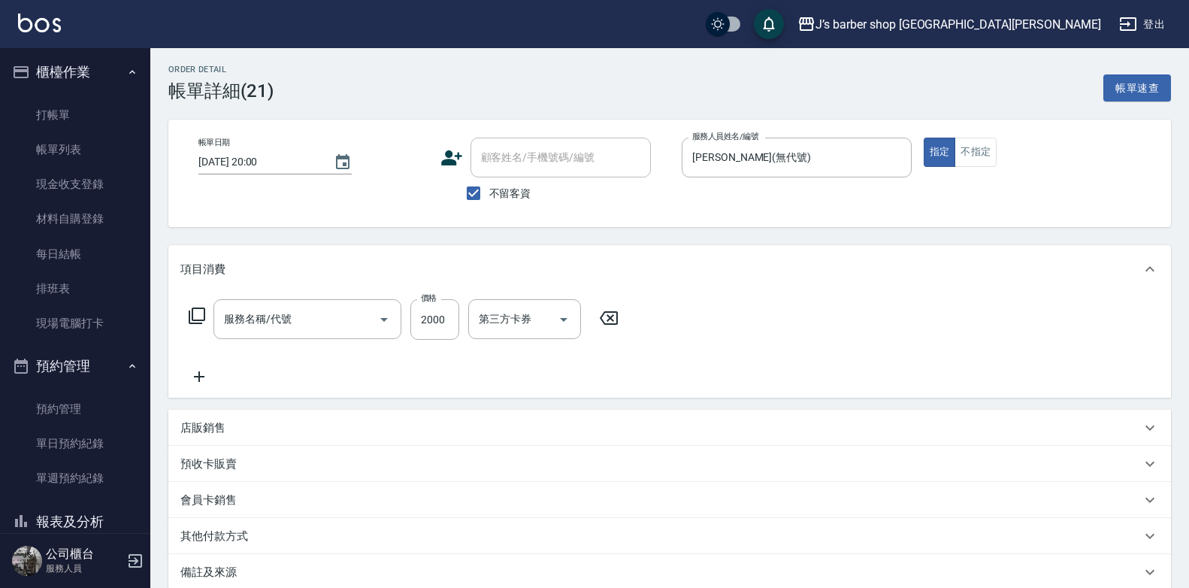
type input "洗剪(101)"
click at [442, 317] on input "2000" at bounding box center [434, 319] width 49 height 41
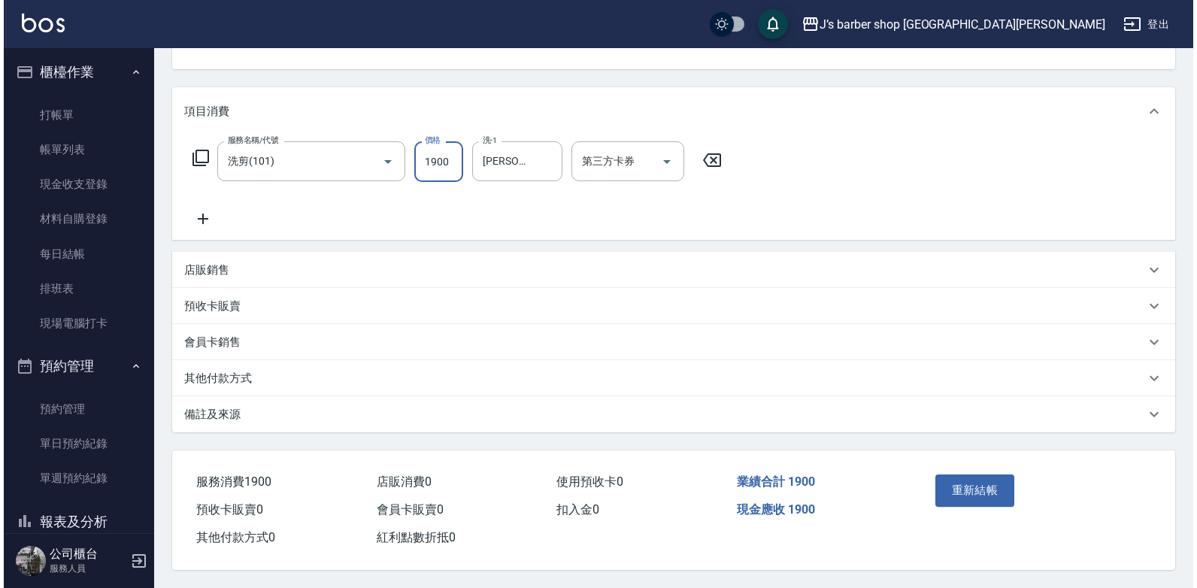
scroll to position [166, 0]
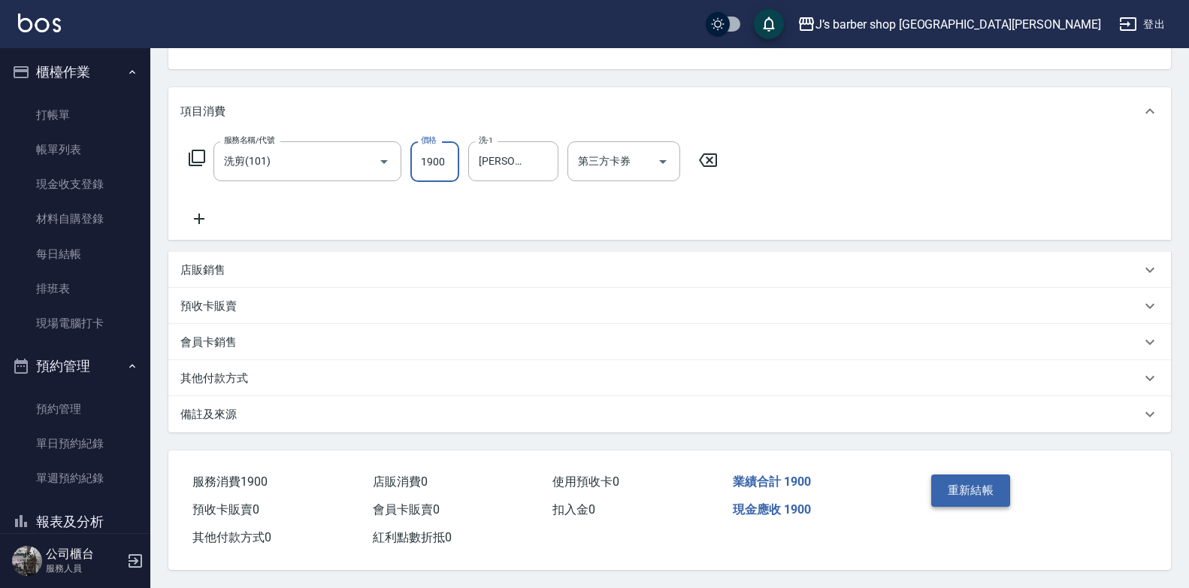
type input "1900"
click at [960, 485] on button "重新結帳" at bounding box center [971, 490] width 80 height 32
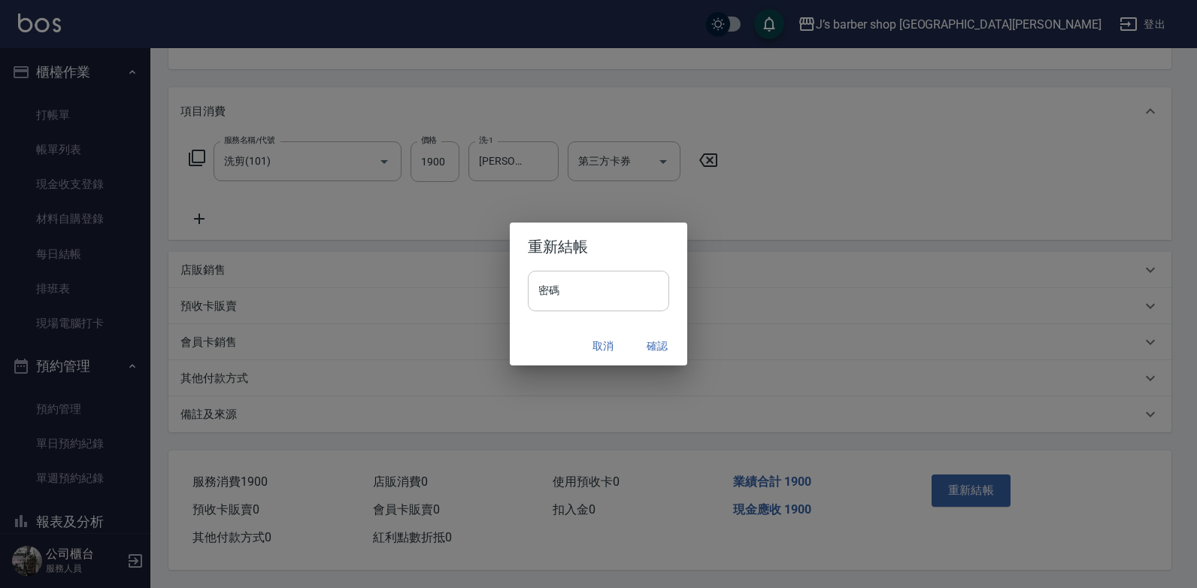
click at [599, 291] on input "密碼" at bounding box center [598, 291] width 141 height 41
type input "****"
click at [655, 343] on button "確認" at bounding box center [657, 346] width 48 height 28
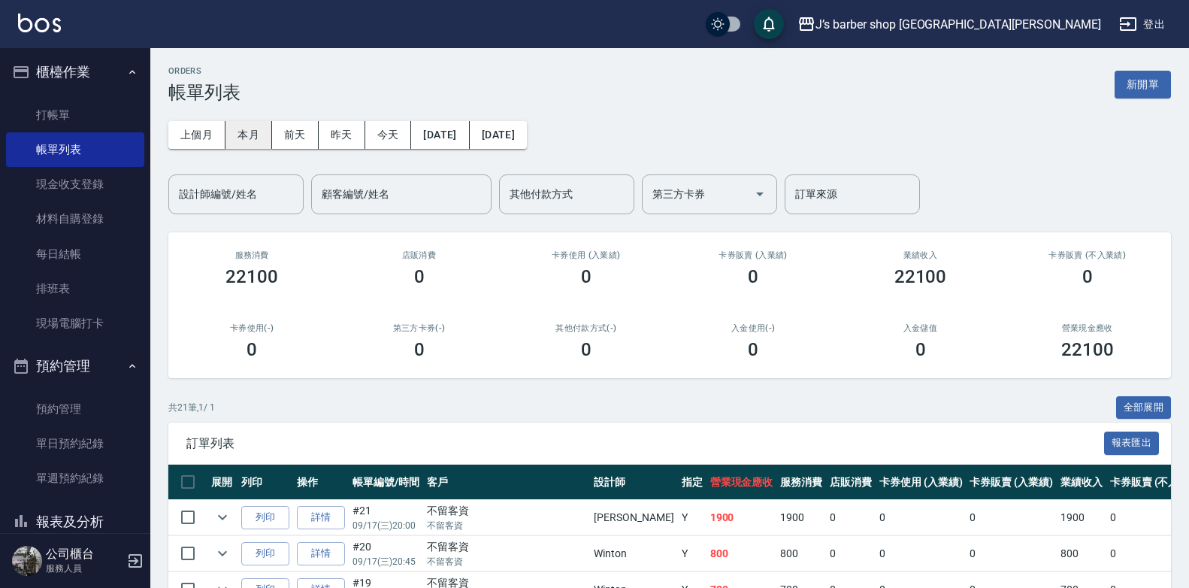
click at [252, 138] on button "本月" at bounding box center [248, 135] width 47 height 28
click at [260, 192] on input "設計師編號/姓名" at bounding box center [236, 194] width 122 height 26
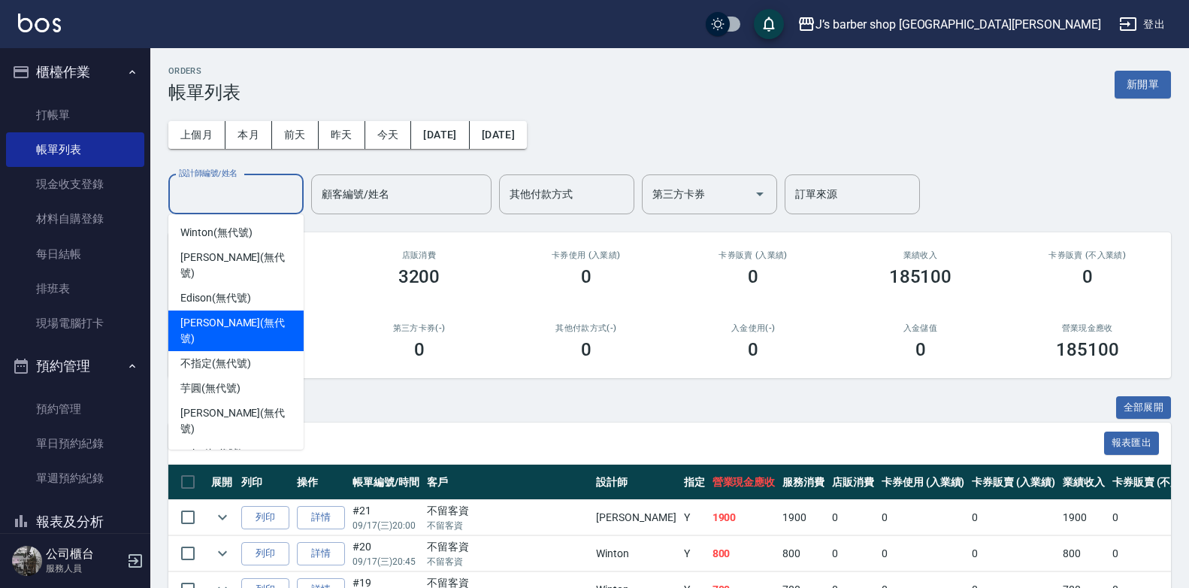
click at [227, 315] on span "[PERSON_NAME] (無代號)" at bounding box center [235, 331] width 111 height 32
type input "[PERSON_NAME](無代號)"
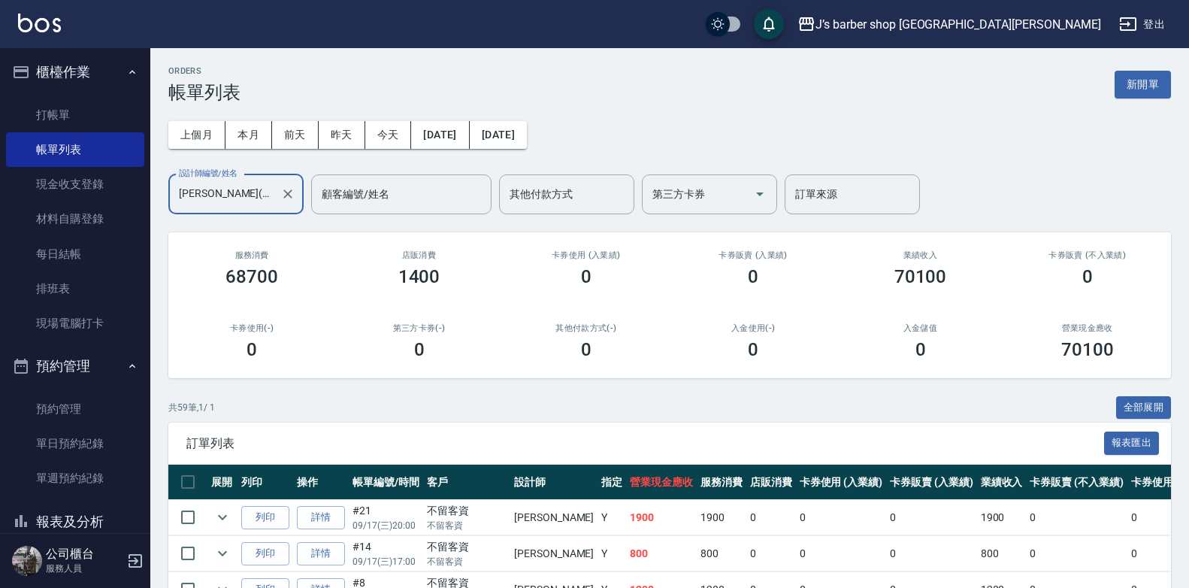
click at [298, 192] on div "[PERSON_NAME](無代號) 設計師編號/姓名" at bounding box center [235, 194] width 135 height 40
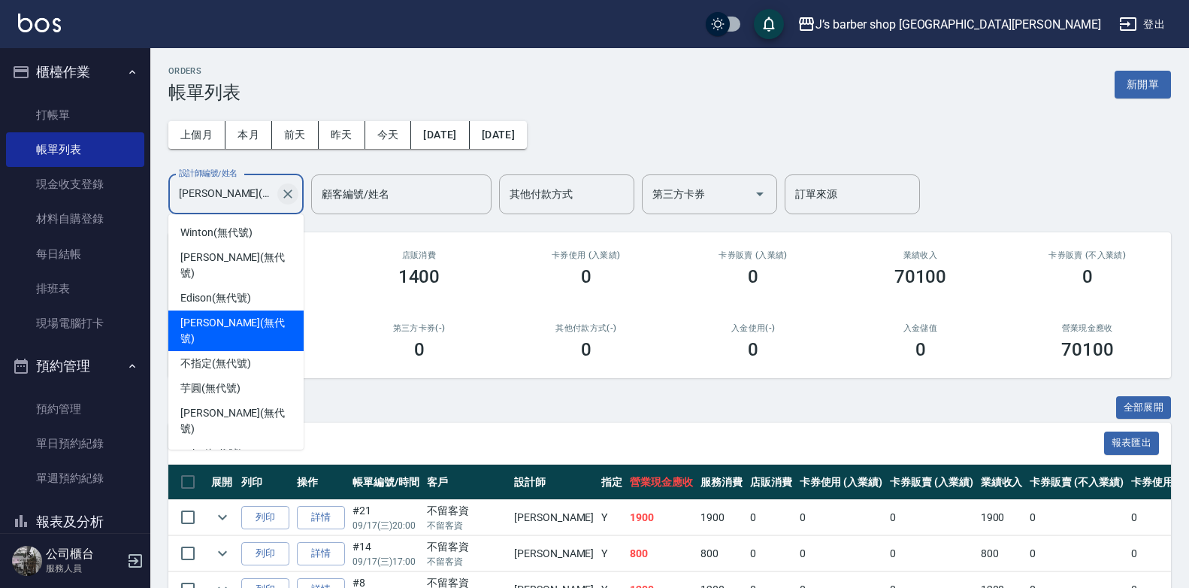
click at [295, 192] on button "Clear" at bounding box center [287, 193] width 21 height 21
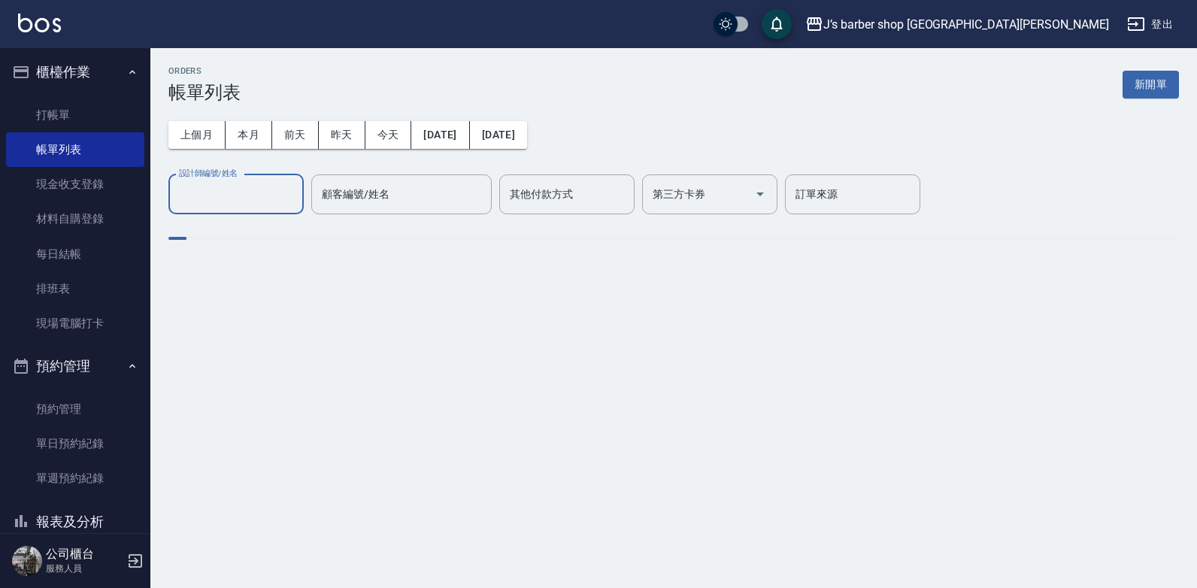
click at [247, 201] on input "設計師編號/姓名" at bounding box center [236, 194] width 122 height 26
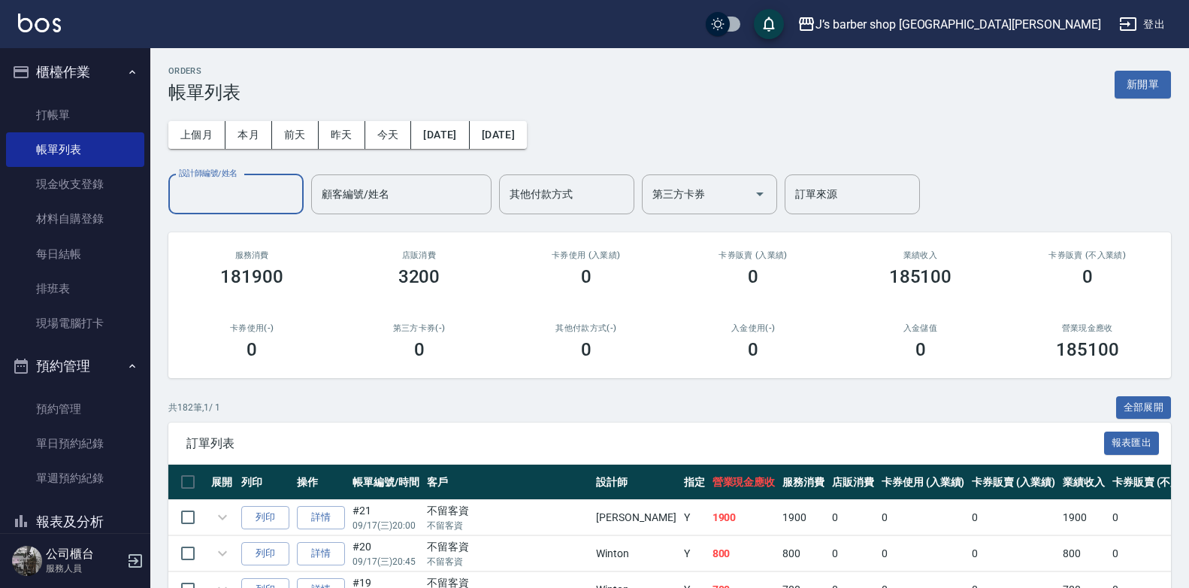
click at [247, 201] on input "設計師編號/姓名" at bounding box center [236, 194] width 122 height 26
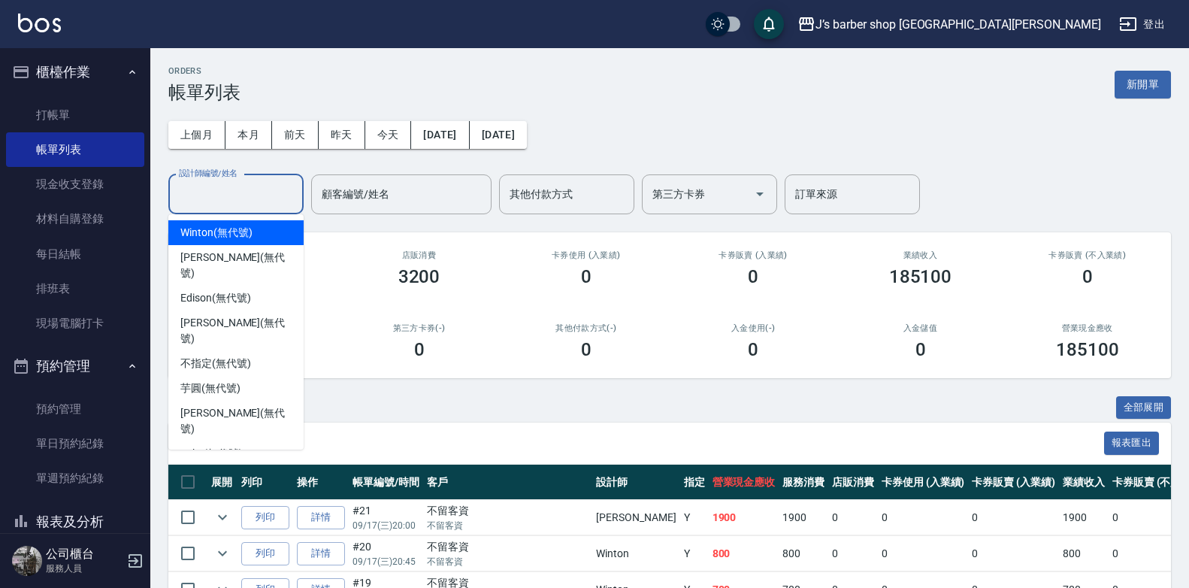
click at [213, 230] on span "Winton (無代號)" at bounding box center [215, 233] width 71 height 16
type input "Winton(無代號)"
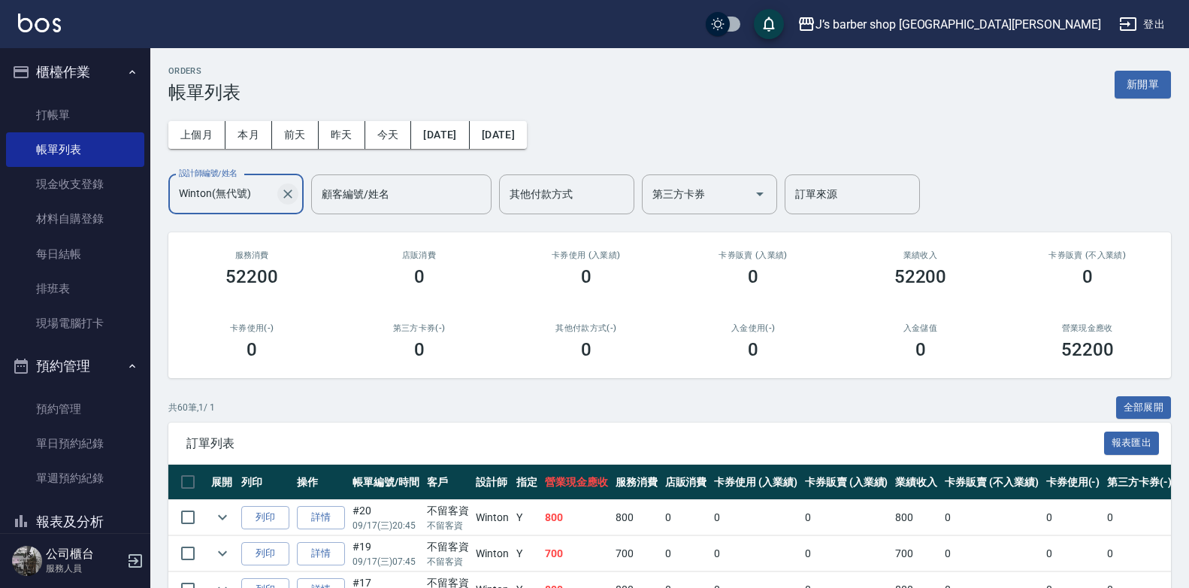
click at [286, 197] on icon "Clear" at bounding box center [287, 193] width 15 height 15
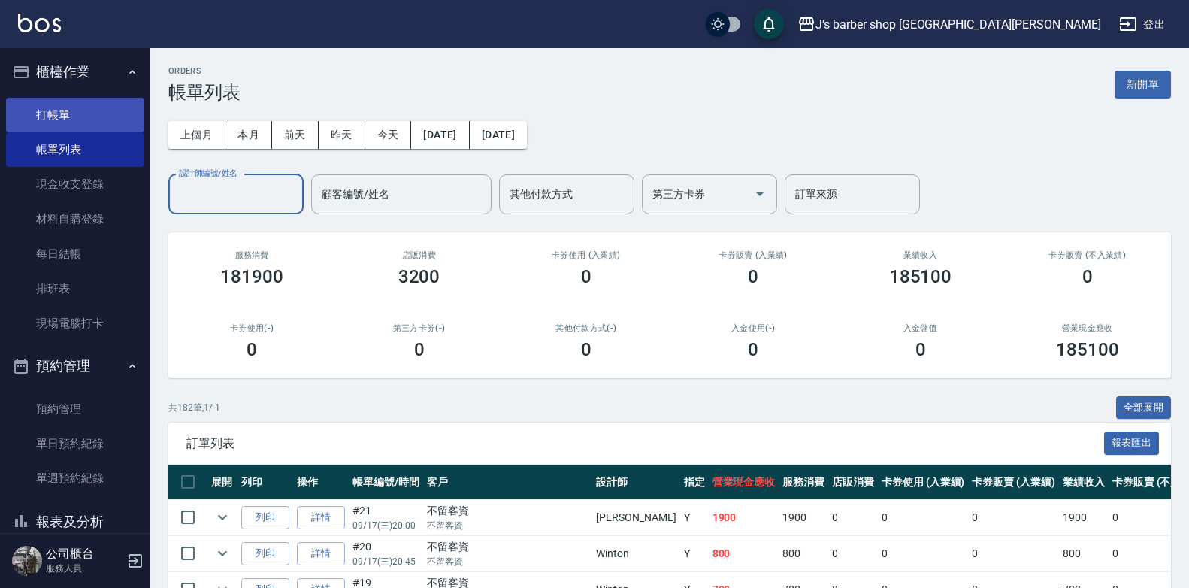
click at [72, 121] on link "打帳單" at bounding box center [75, 115] width 138 height 35
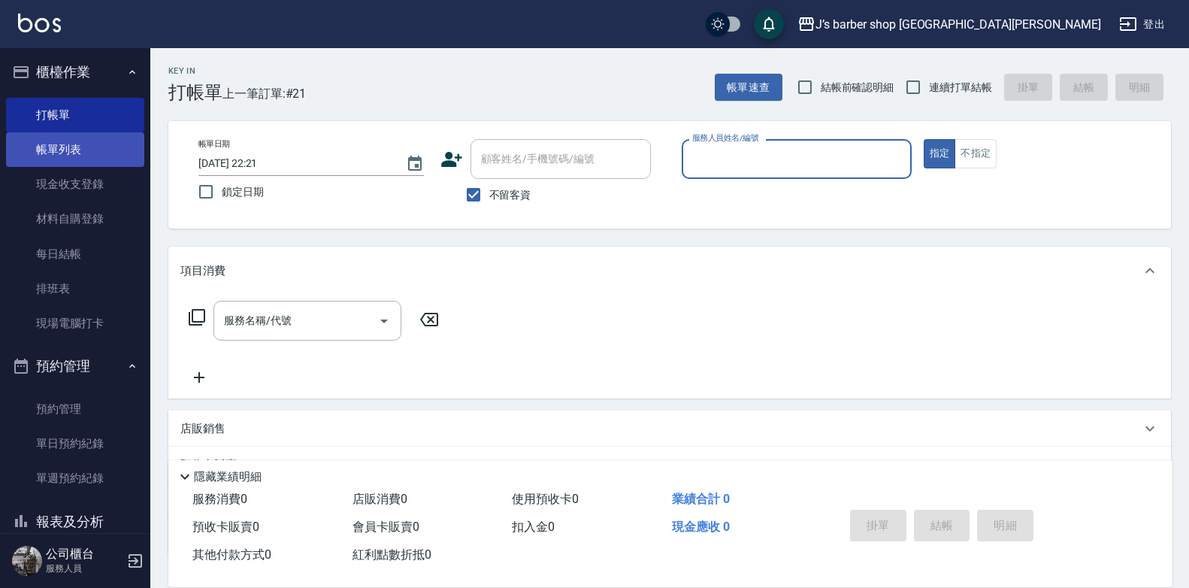
click at [80, 142] on link "帳單列表" at bounding box center [75, 149] width 138 height 35
